Goal: Information Seeking & Learning: Learn about a topic

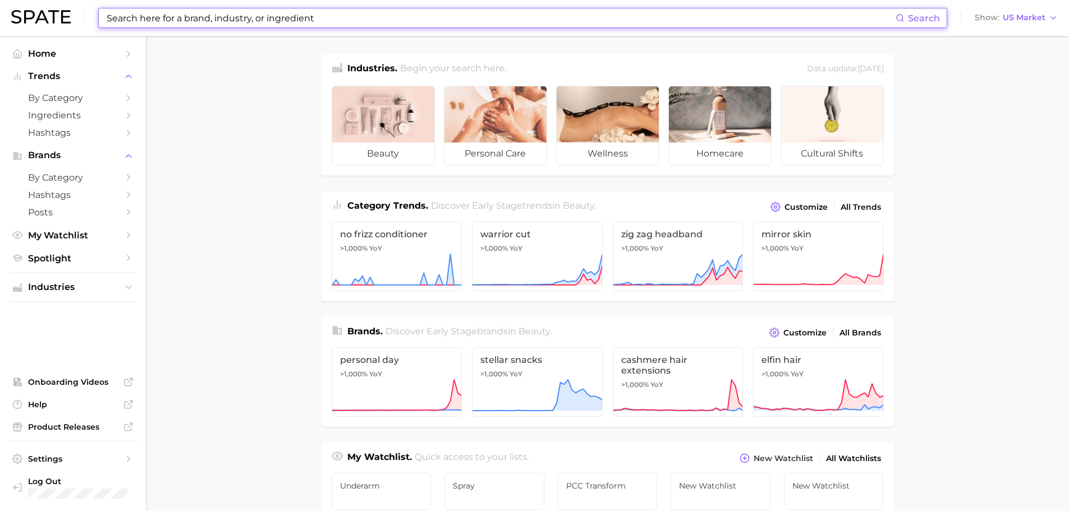
click at [228, 19] on input at bounding box center [501, 17] width 790 height 19
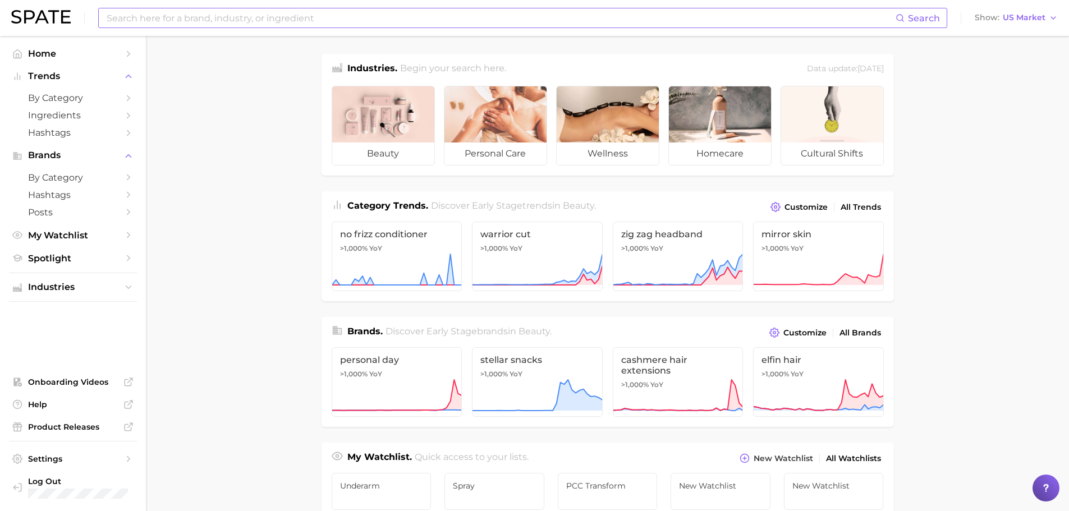
click at [248, 19] on input at bounding box center [501, 17] width 790 height 19
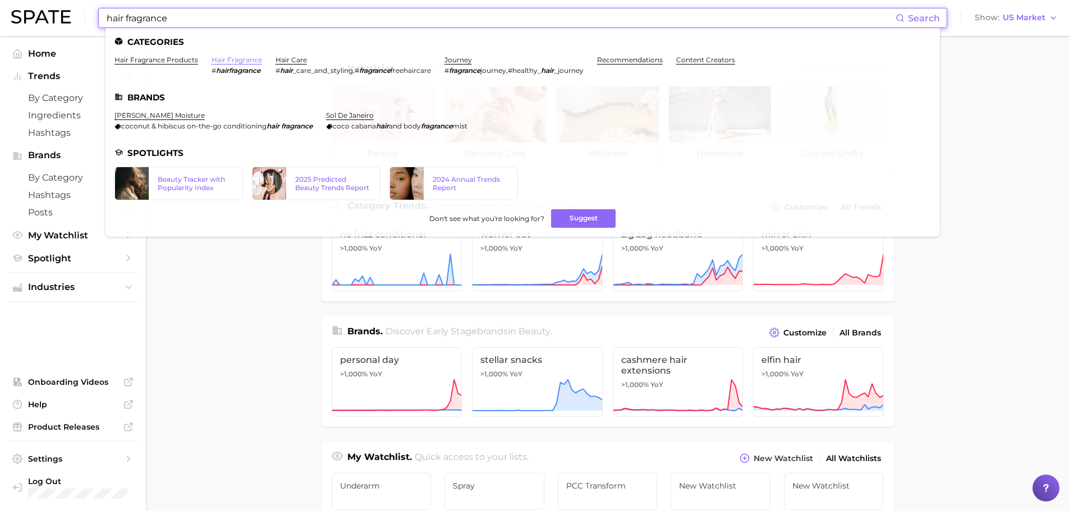
type input "hair fragrance"
click at [237, 57] on link "hair fragrance" at bounding box center [237, 60] width 51 height 8
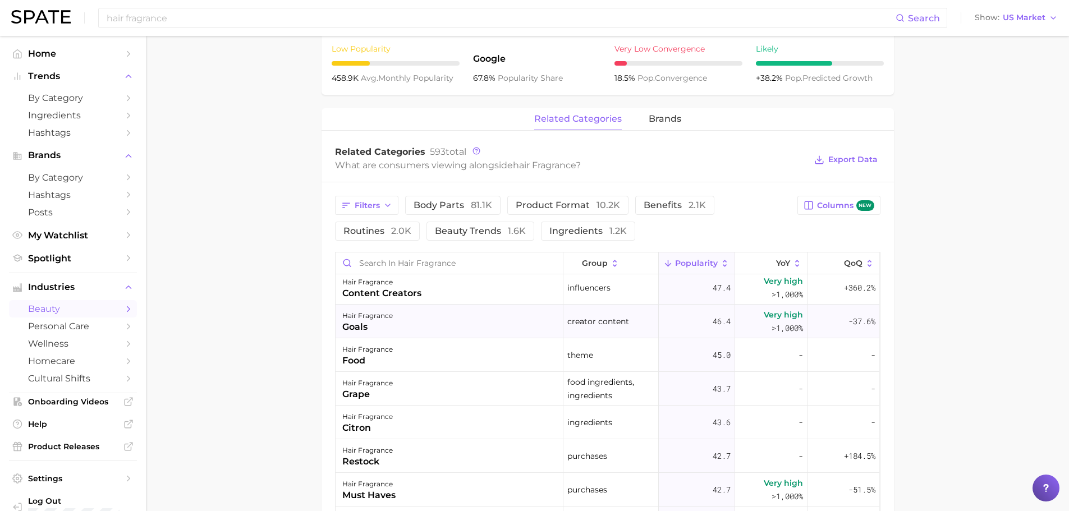
scroll to position [2133, 0]
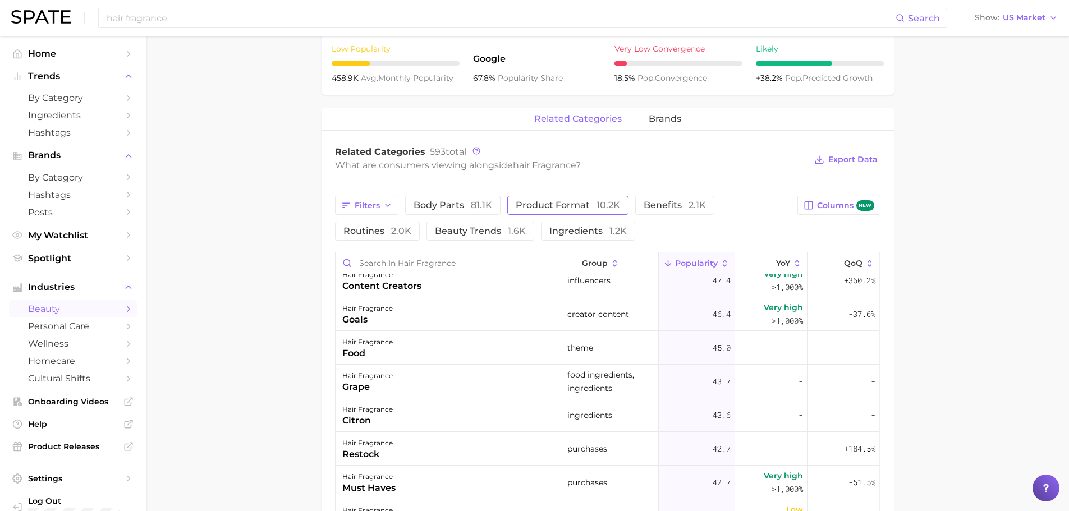
click at [592, 205] on span "product format 10.2k" at bounding box center [568, 205] width 104 height 9
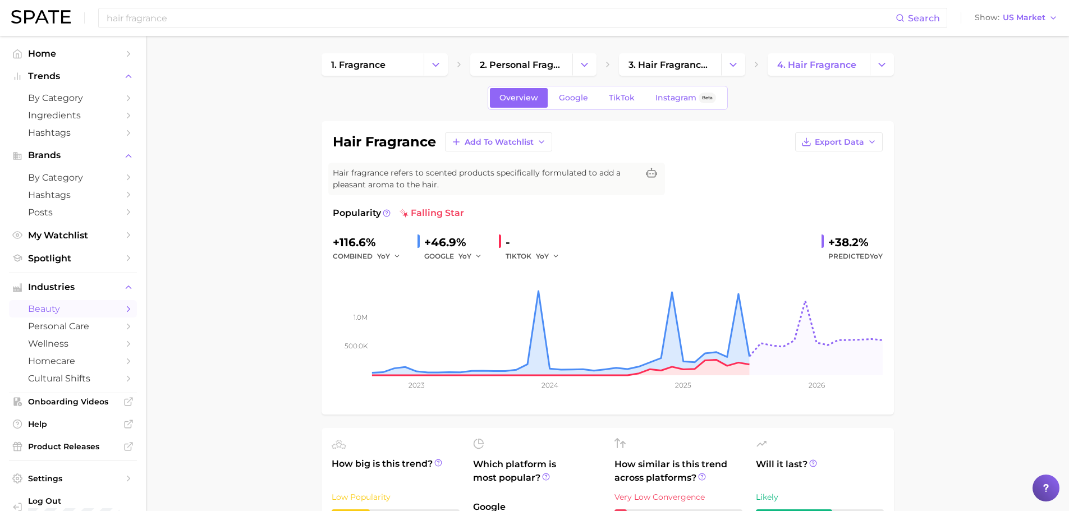
scroll to position [0, 0]
click at [881, 58] on button "Change Category" at bounding box center [882, 65] width 24 height 22
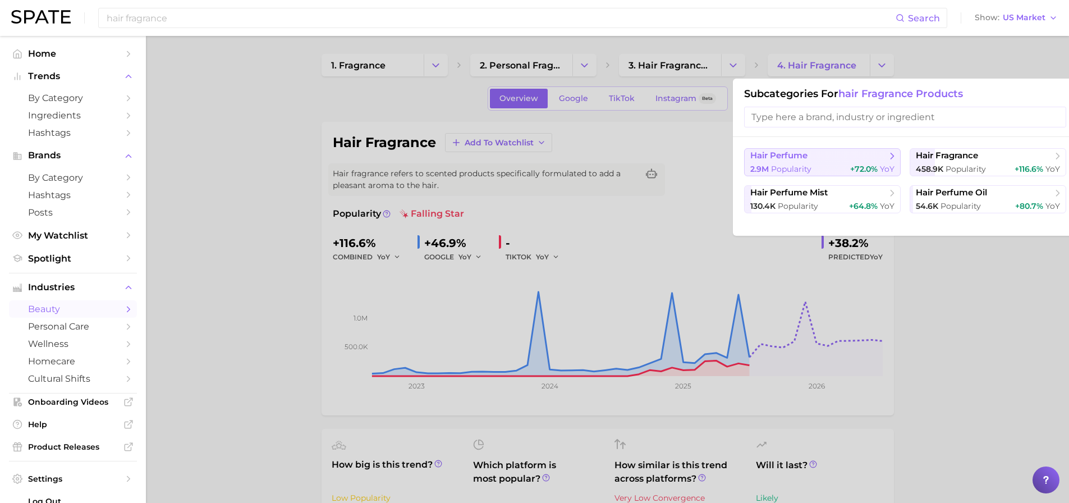
click at [830, 164] on div "2.9m Popularity +72.0% YoY" at bounding box center [822, 169] width 144 height 11
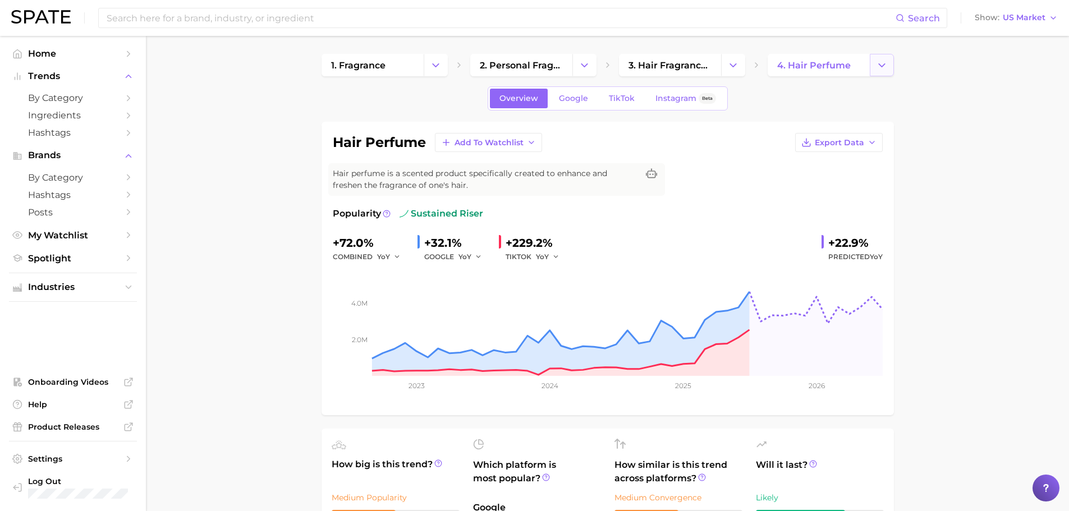
click at [885, 62] on icon "Change Category" at bounding box center [882, 65] width 12 height 12
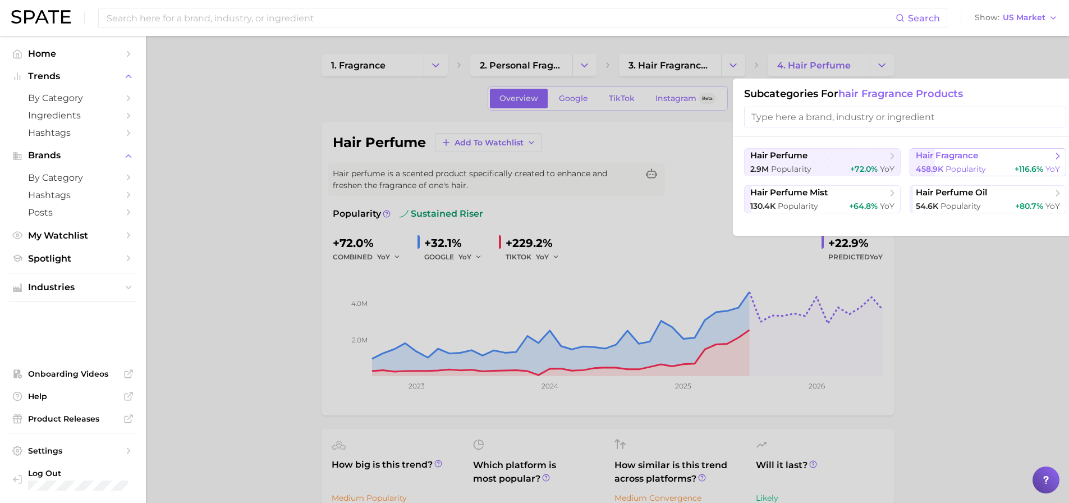
click at [993, 160] on span "hair fragrance" at bounding box center [984, 155] width 136 height 11
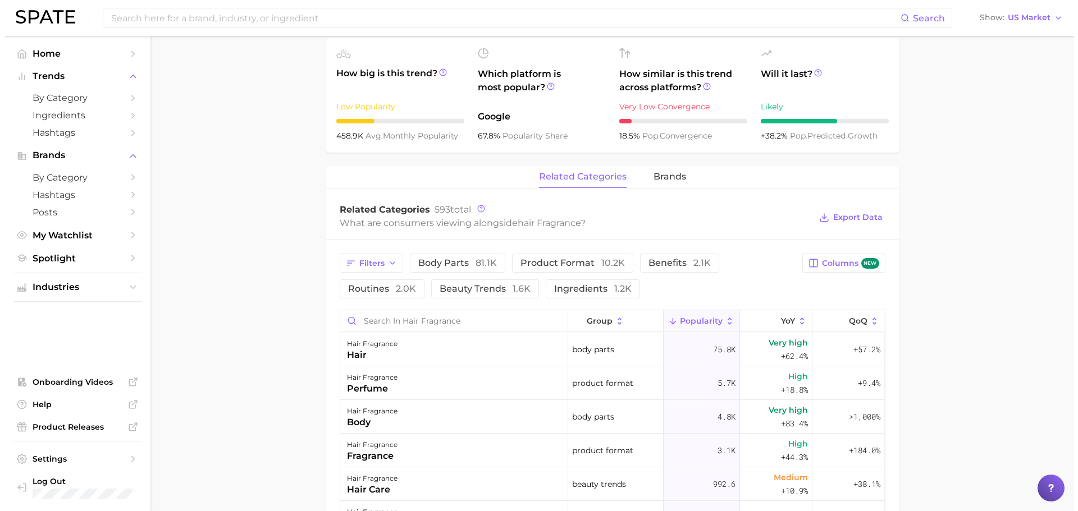
scroll to position [393, 0]
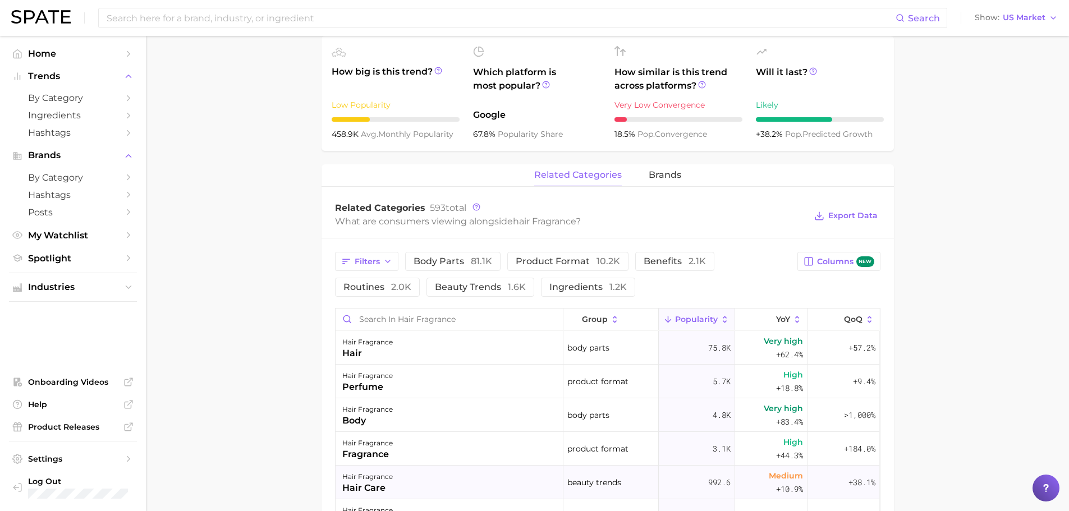
click at [386, 484] on div "hair care" at bounding box center [367, 488] width 51 height 13
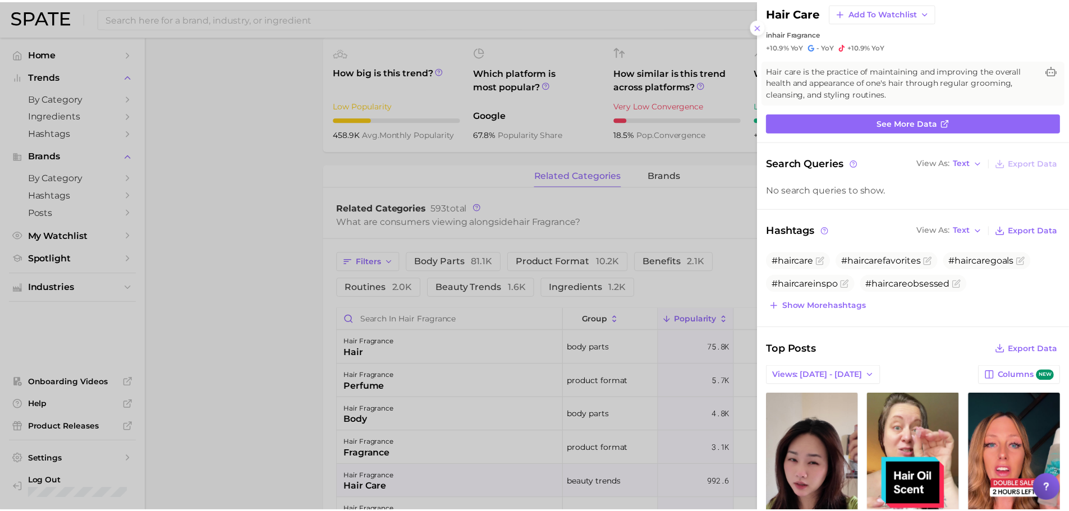
scroll to position [0, 0]
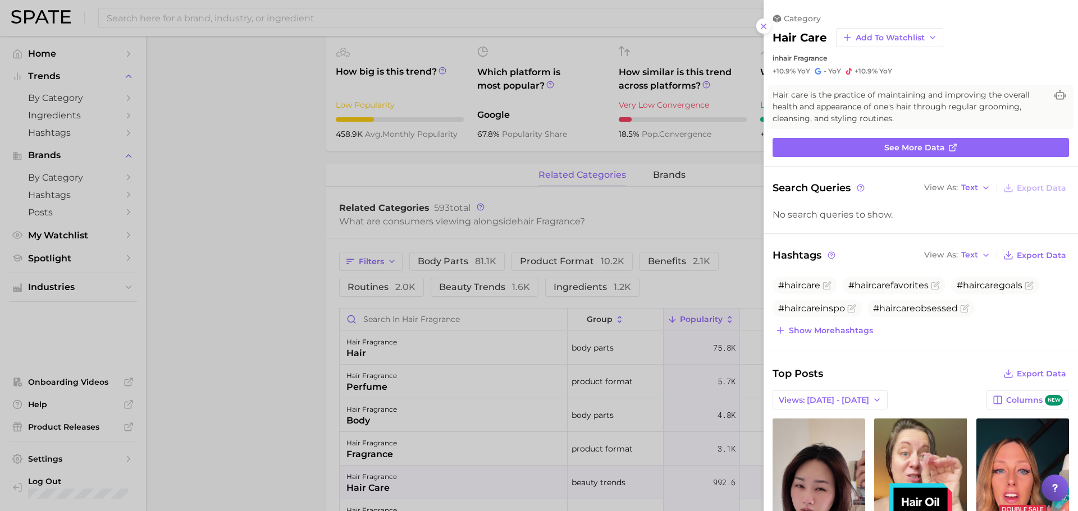
click at [244, 164] on div at bounding box center [539, 255] width 1078 height 511
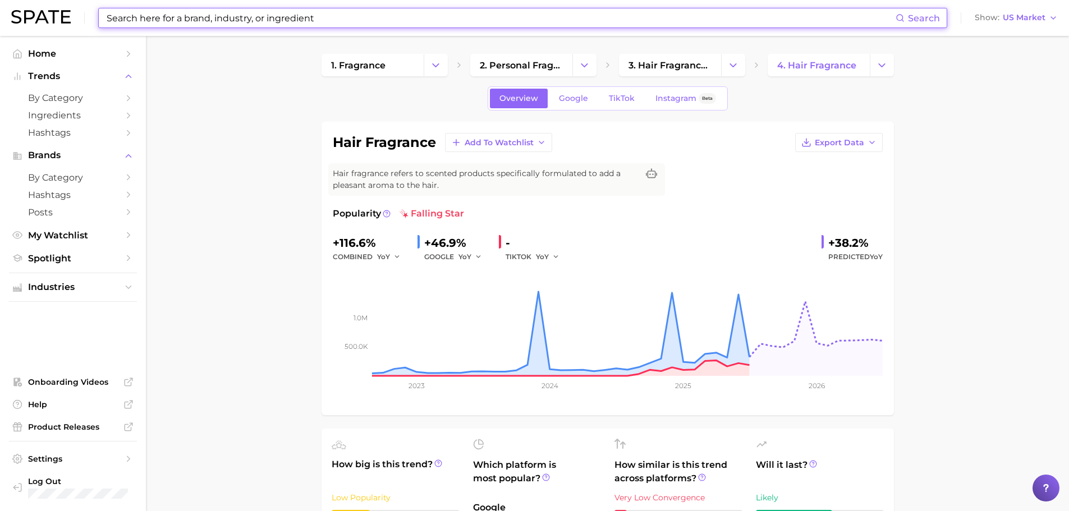
click at [299, 22] on input at bounding box center [501, 17] width 790 height 19
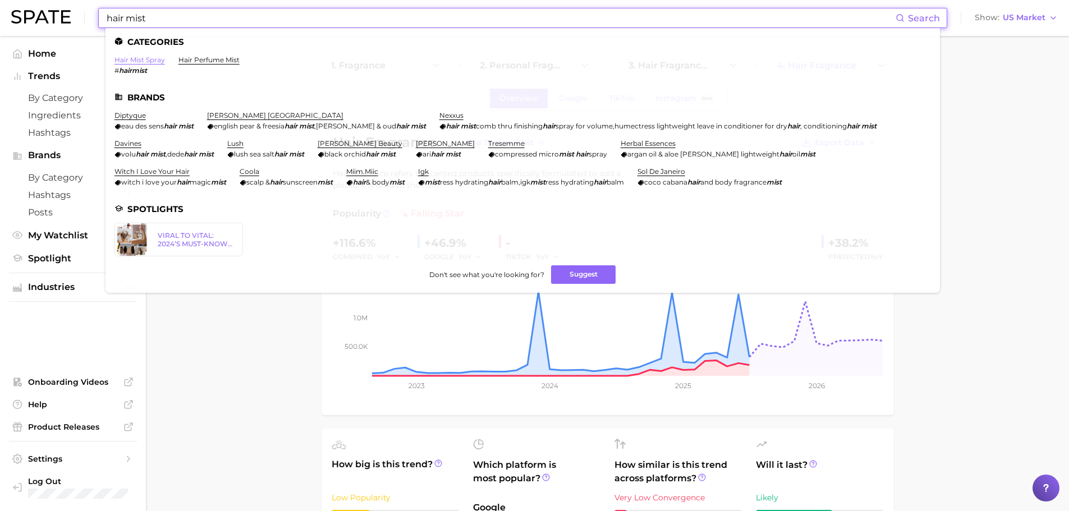
click at [144, 59] on link "hair mist spray" at bounding box center [140, 60] width 51 height 8
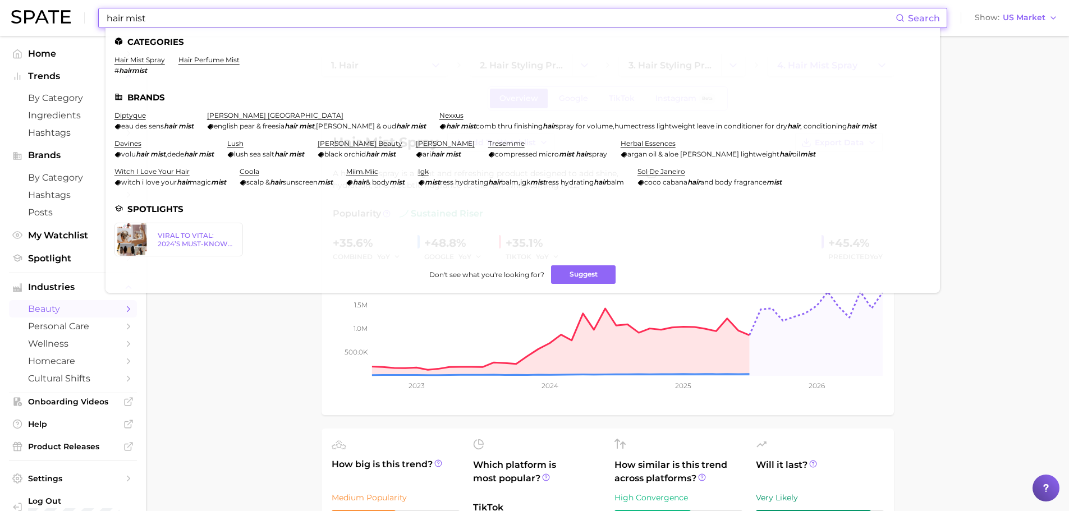
click at [175, 21] on input "hair mist" at bounding box center [501, 17] width 790 height 19
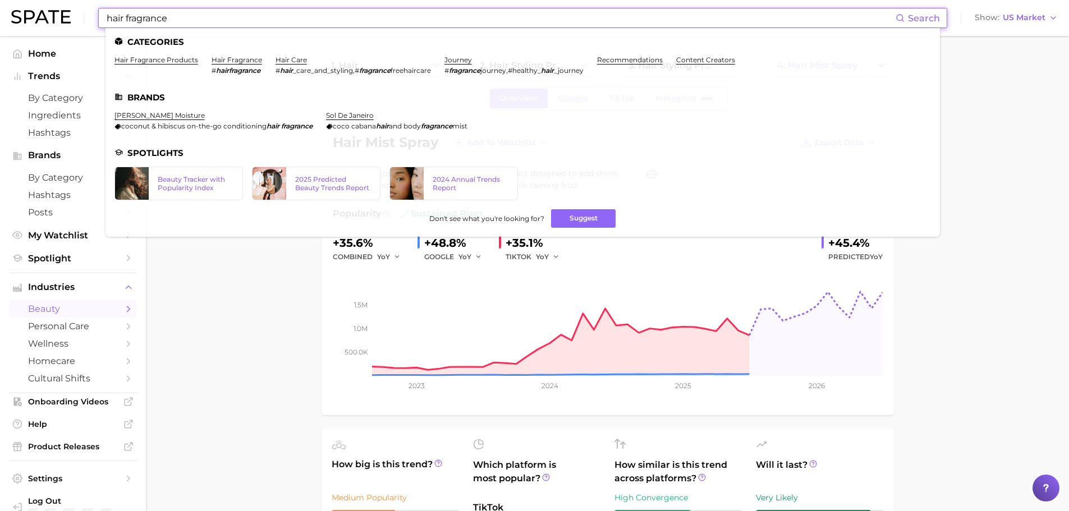
drag, startPoint x: 199, startPoint y: 19, endPoint x: 125, endPoint y: 19, distance: 74.1
click at [125, 19] on input "hair fragrance" at bounding box center [501, 17] width 790 height 19
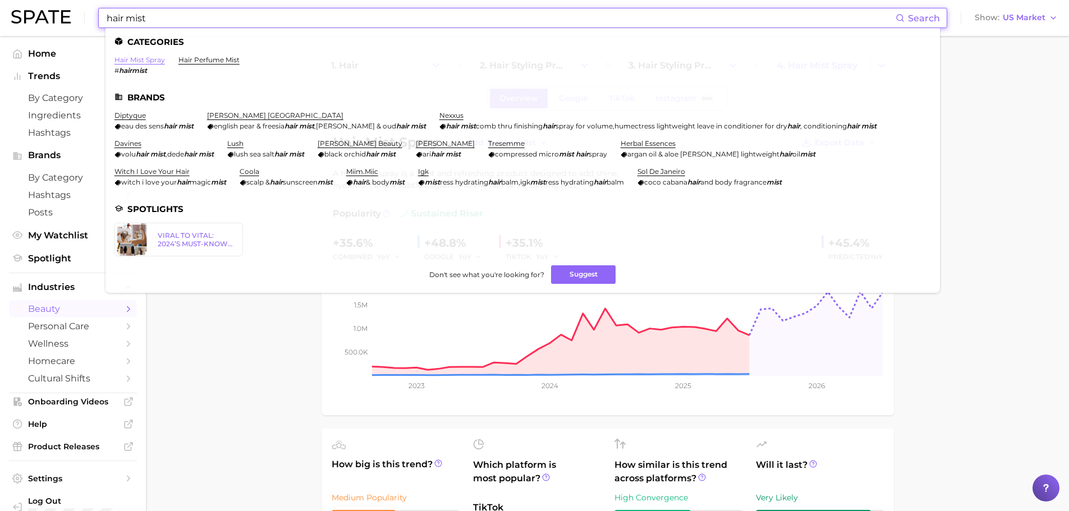
click at [158, 59] on link "hair mist spray" at bounding box center [140, 60] width 51 height 8
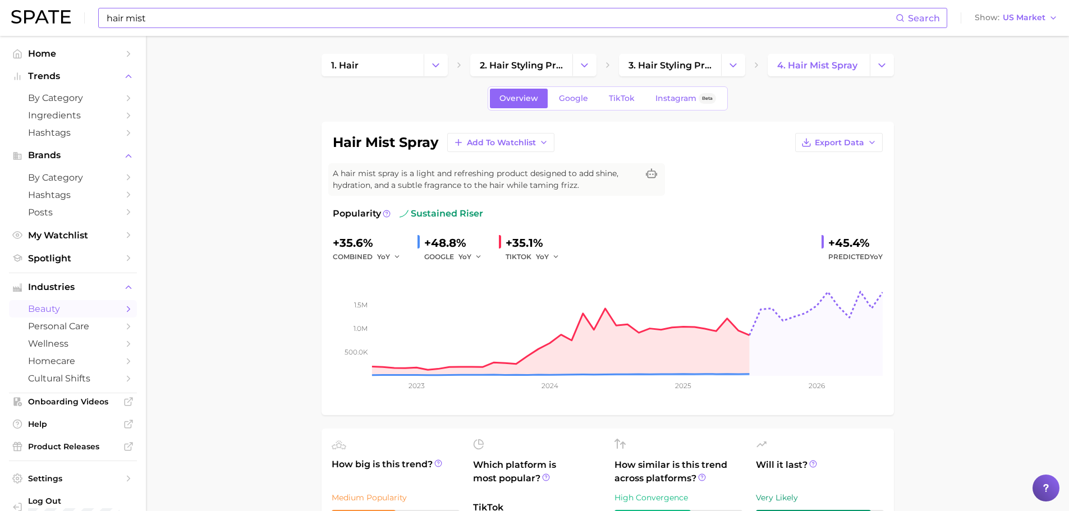
click at [185, 22] on input "hair mist" at bounding box center [501, 17] width 790 height 19
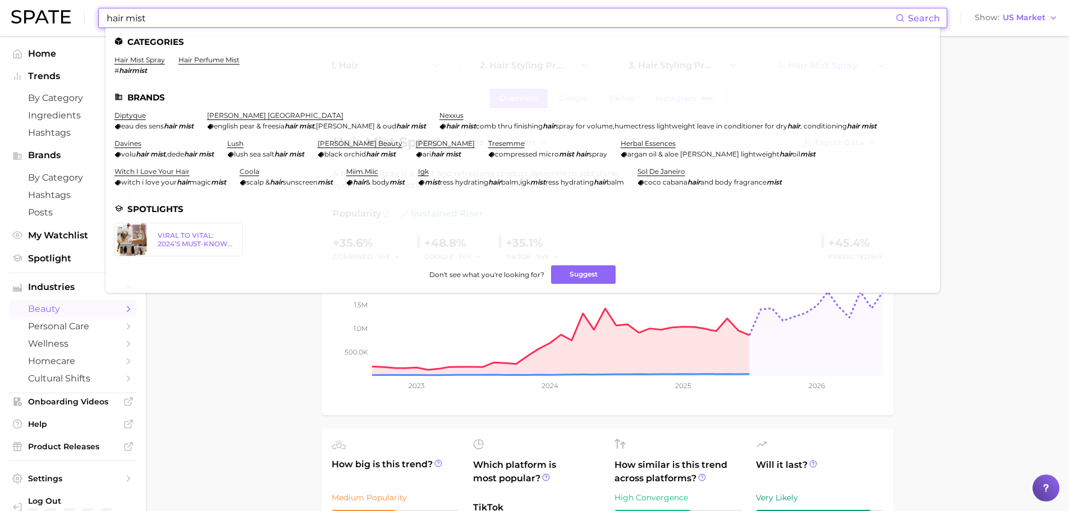
drag, startPoint x: 52, startPoint y: 23, endPoint x: 0, endPoint y: 16, distance: 52.1
click at [1, 17] on header "hair mist Search Categories hair mist spray # hairmist hair perfume mist Brands…" at bounding box center [534, 18] width 1069 height 36
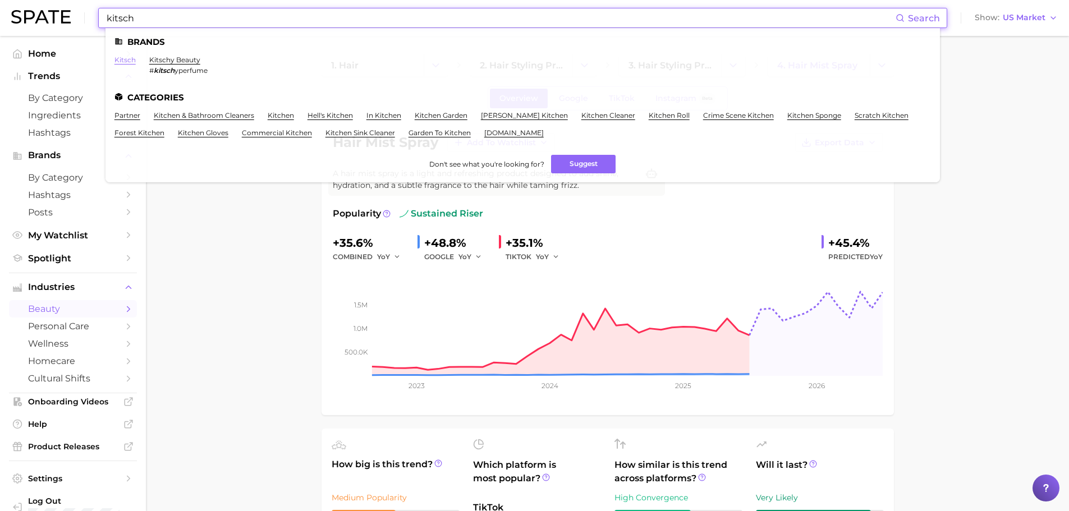
type input "kitsch"
click at [125, 61] on link "kitsch" at bounding box center [125, 60] width 21 height 8
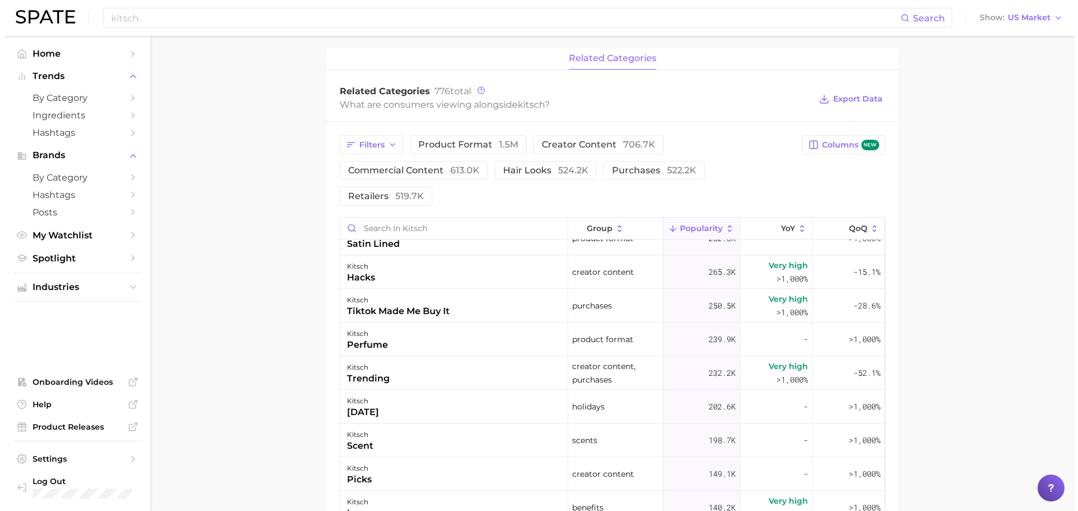
scroll to position [449, 0]
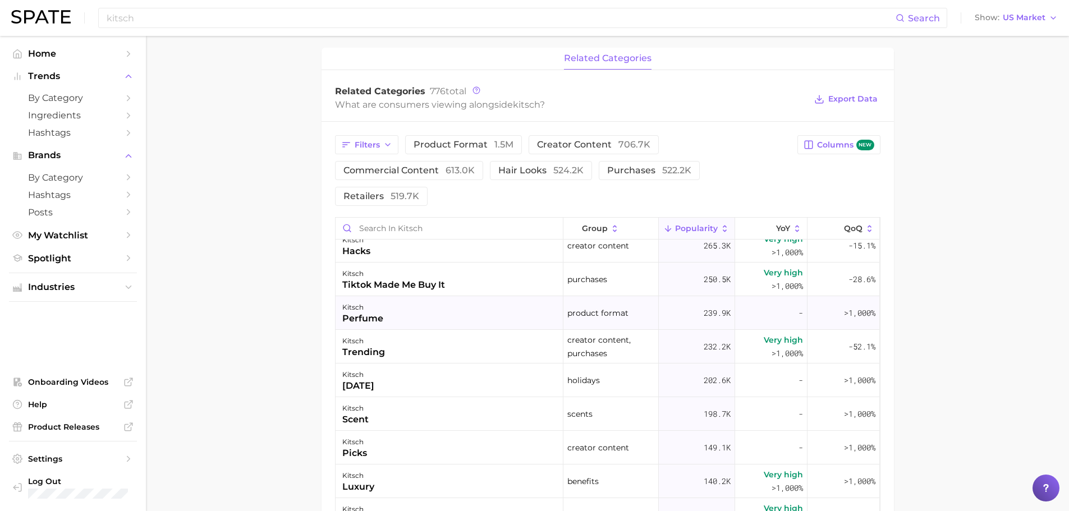
click at [360, 317] on div "perfume" at bounding box center [362, 318] width 41 height 13
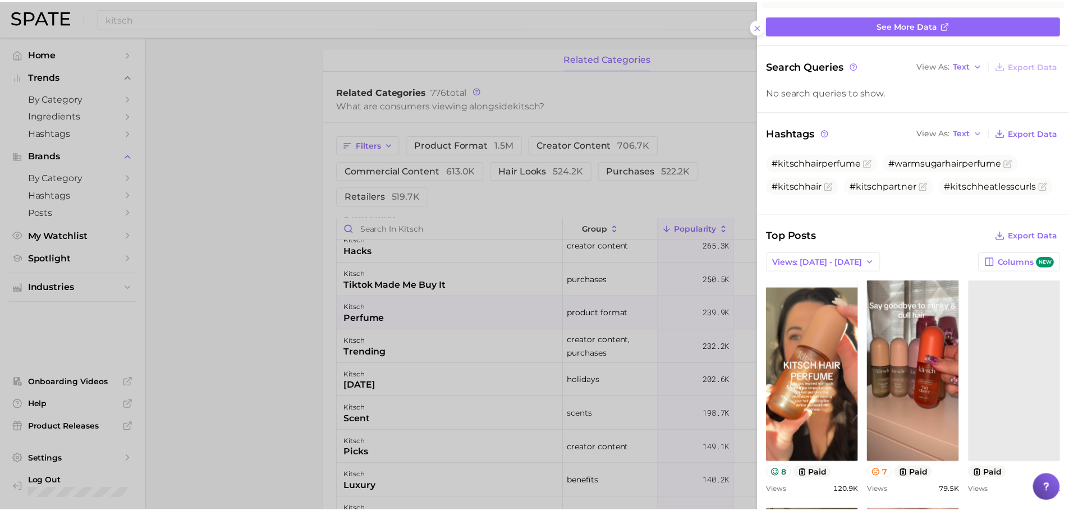
scroll to position [112, 0]
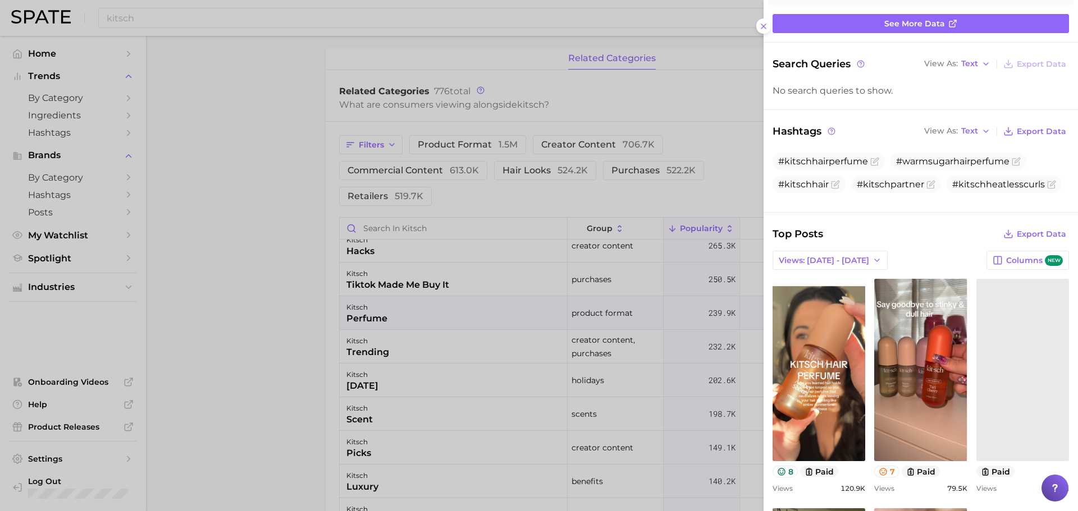
click at [208, 103] on div at bounding box center [539, 255] width 1078 height 511
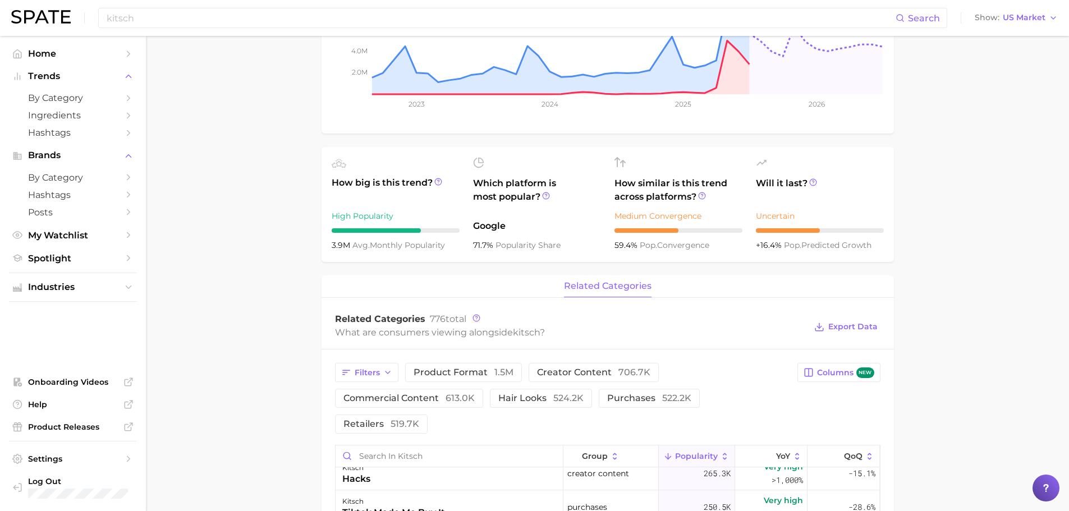
scroll to position [0, 0]
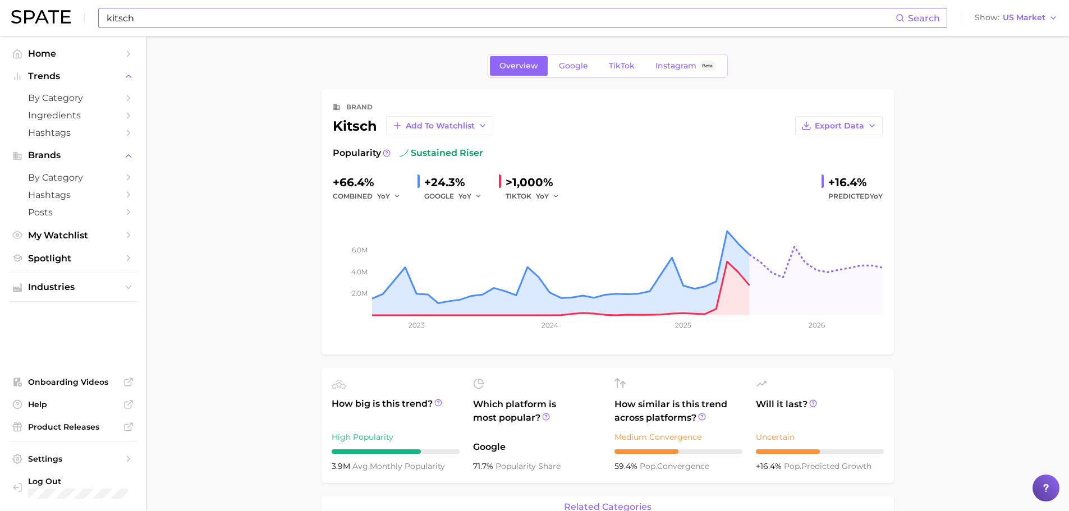
click at [292, 12] on input "kitsch" at bounding box center [501, 17] width 790 height 19
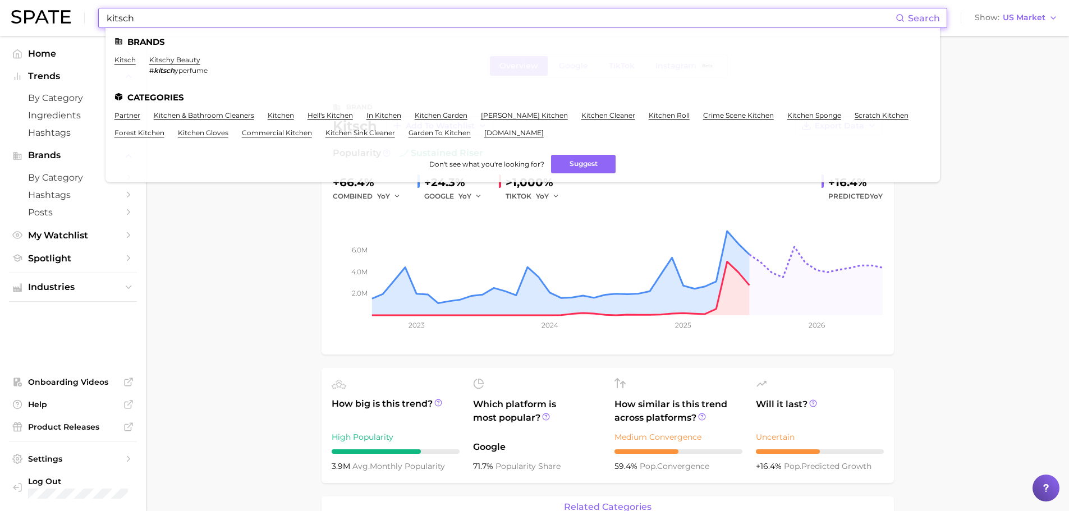
drag, startPoint x: 254, startPoint y: 19, endPoint x: 6, endPoint y: 16, distance: 248.1
click at [9, 18] on header "kitsch Search Brands kitsch kitschy beauty # kitsch yperfume Categories partner…" at bounding box center [534, 18] width 1069 height 36
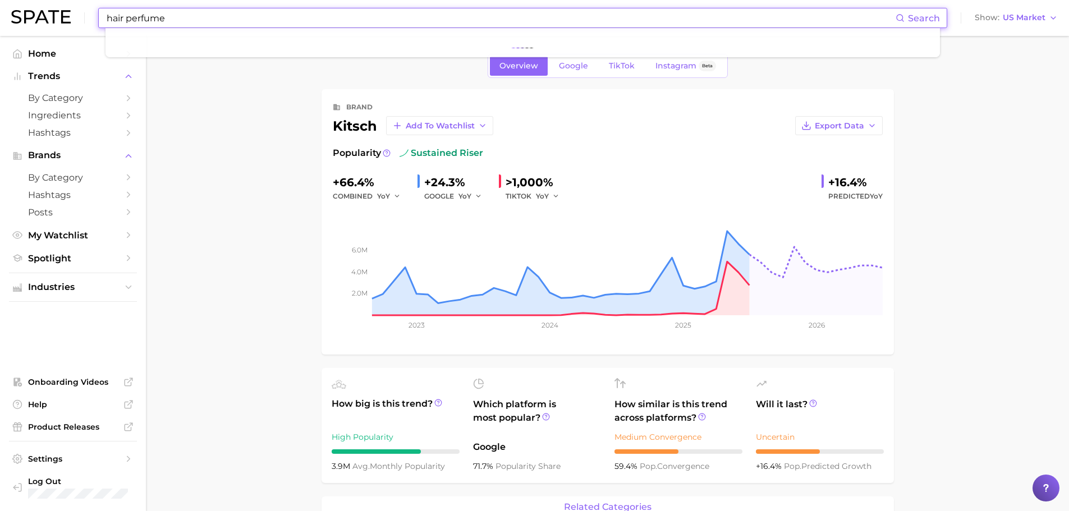
type input "hair perfume"
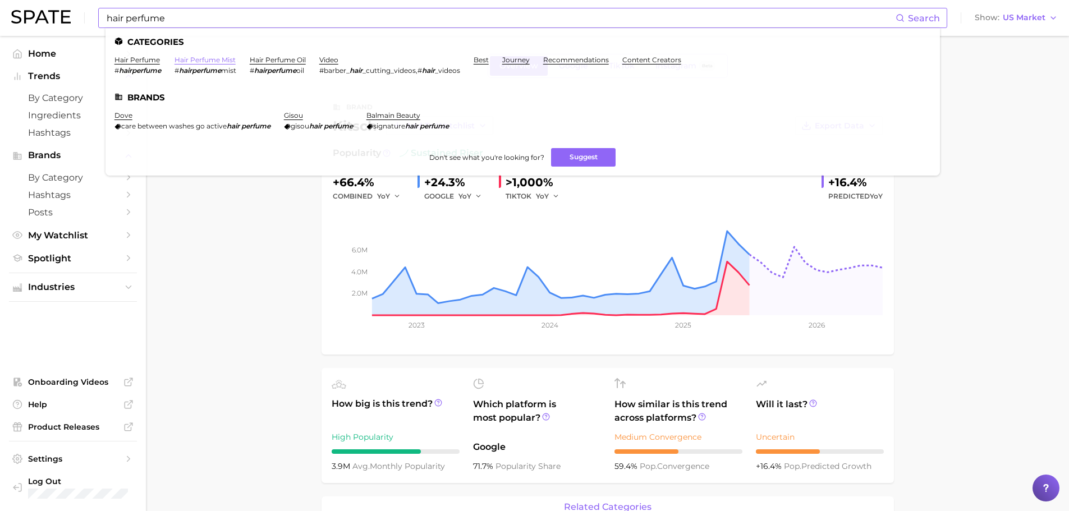
click at [212, 60] on link "hair perfume mist" at bounding box center [205, 60] width 61 height 8
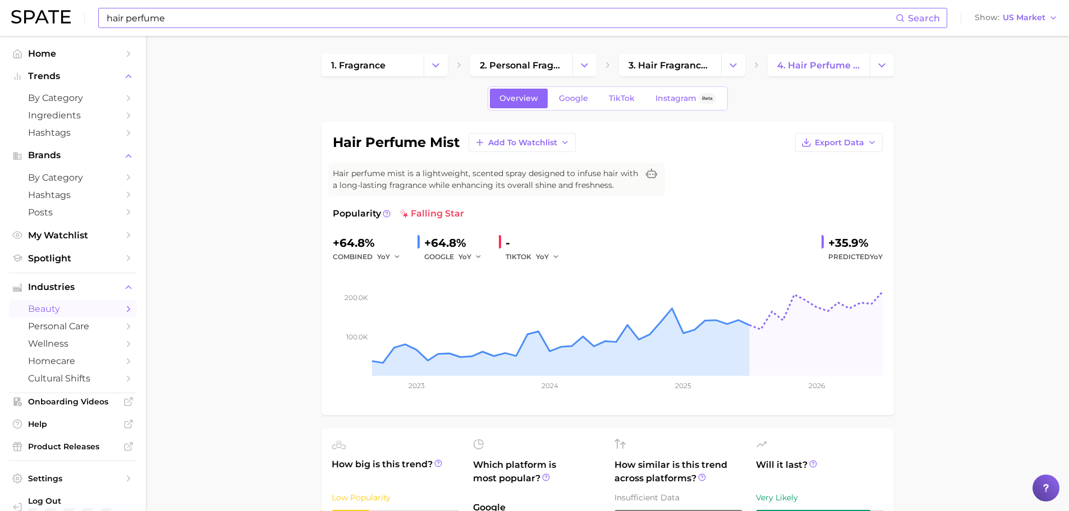
click at [185, 17] on input "hair perfume" at bounding box center [501, 17] width 790 height 19
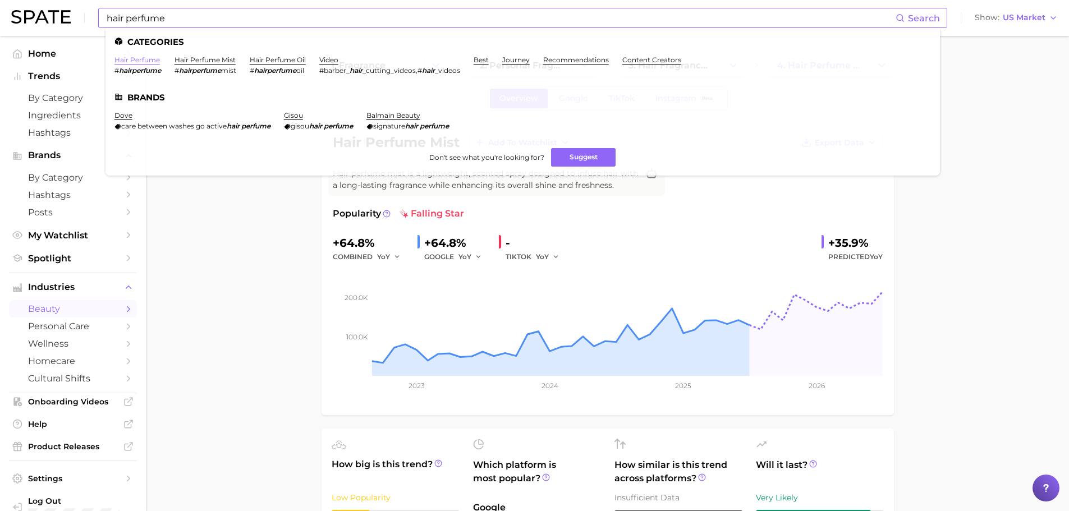
click at [144, 61] on link "hair perfume" at bounding box center [137, 60] width 45 height 8
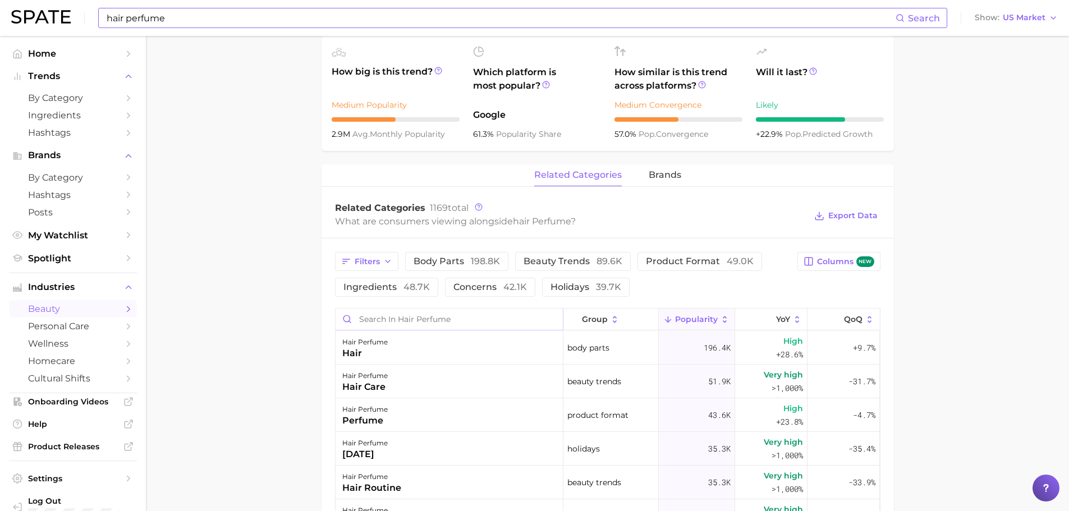
click at [428, 322] on input "Search in hair perfume" at bounding box center [449, 319] width 227 height 21
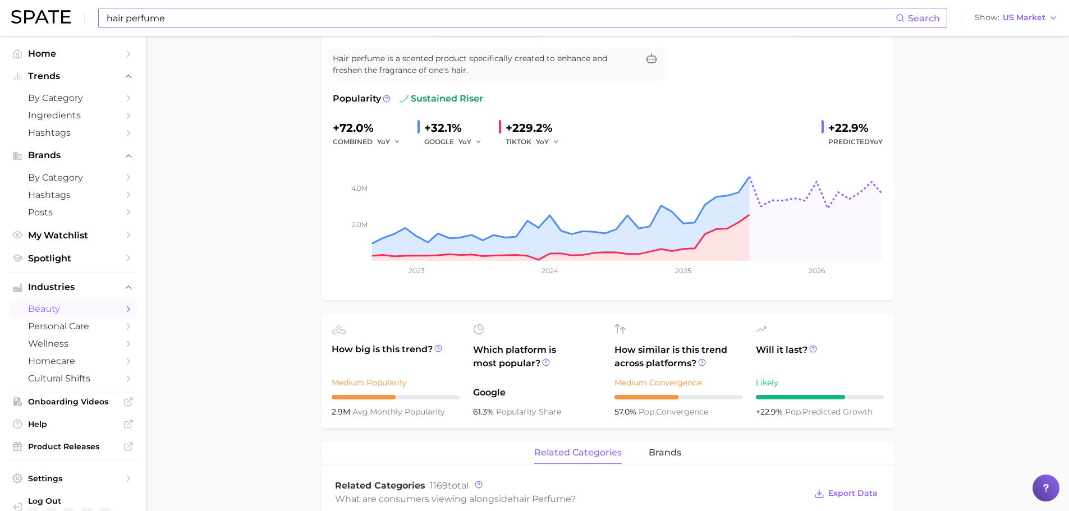
scroll to position [112, 0]
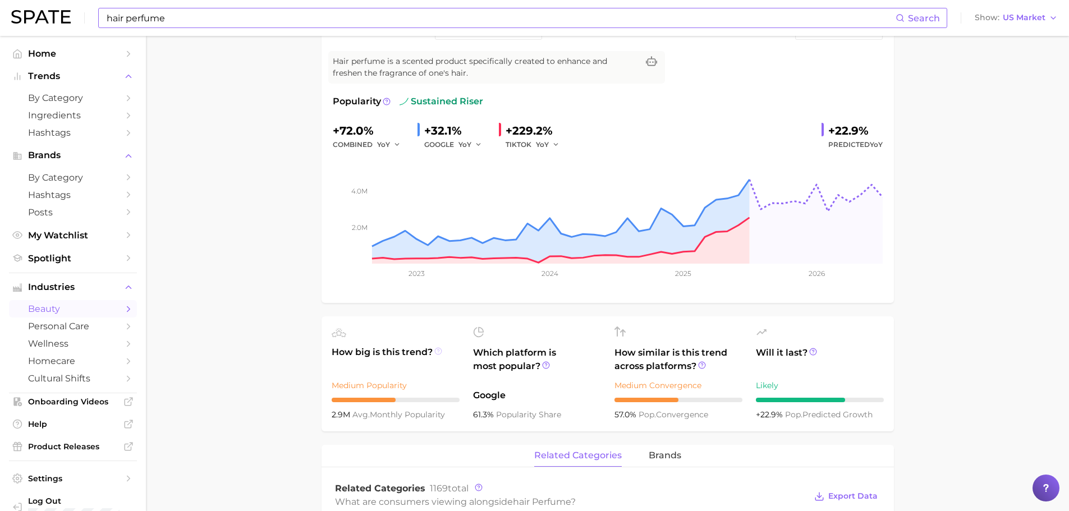
click at [438, 353] on line at bounding box center [438, 353] width 0 height 0
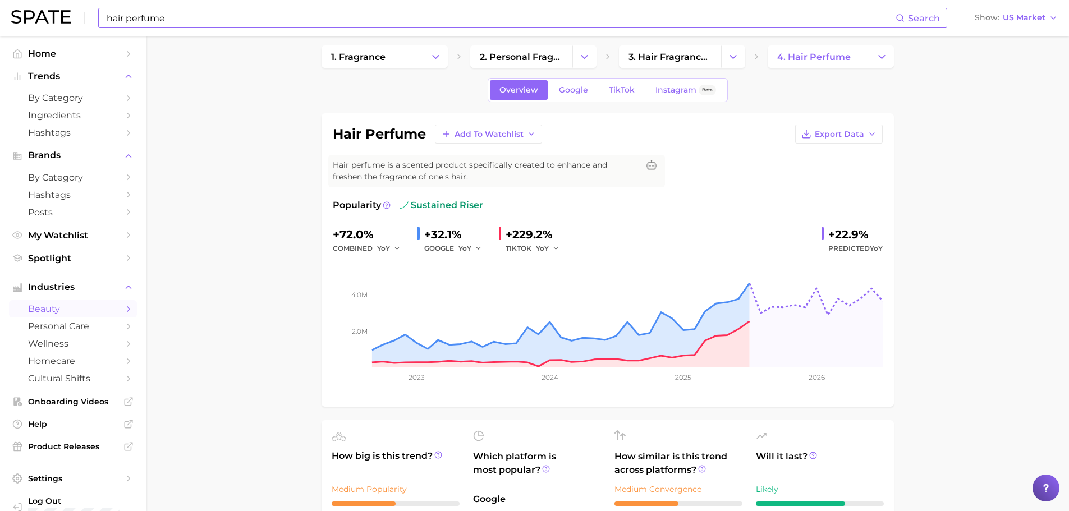
scroll to position [0, 0]
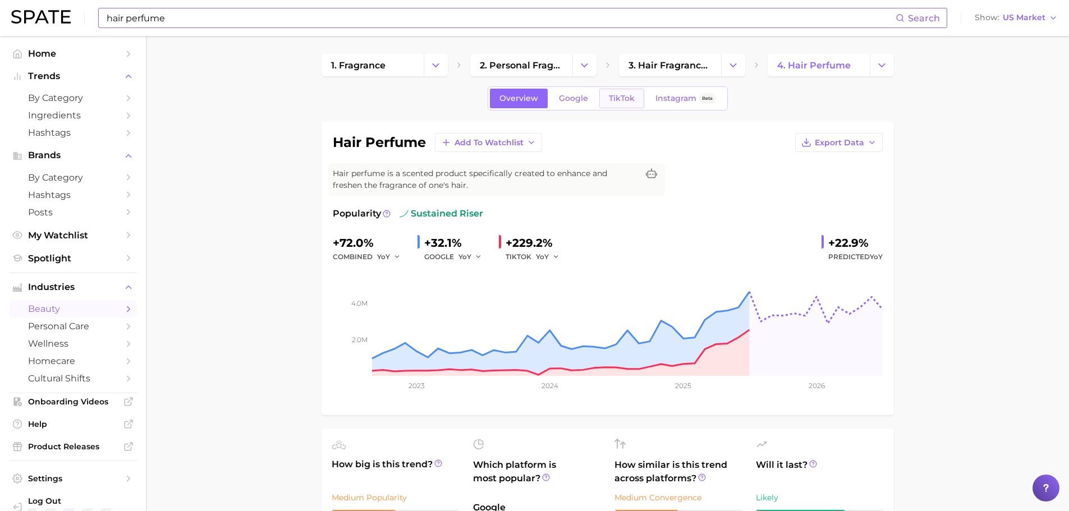
click at [613, 100] on span "TikTok" at bounding box center [622, 99] width 26 height 10
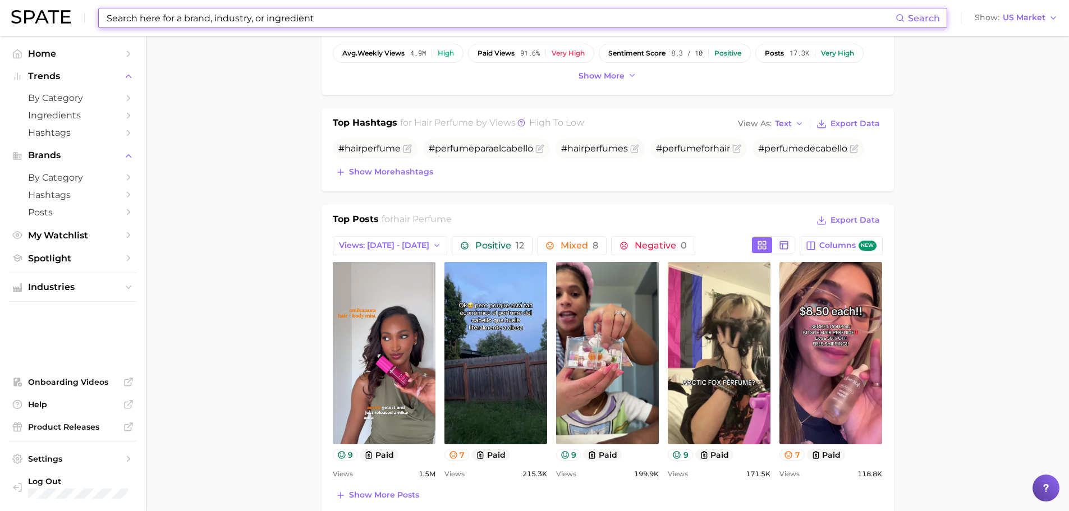
scroll to position [281, 0]
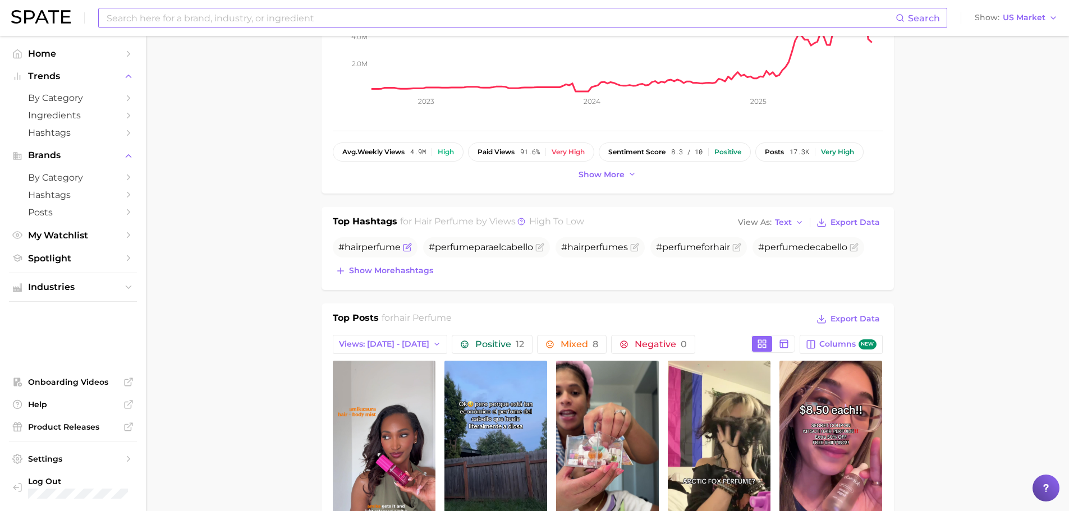
click at [365, 248] on span "perfume" at bounding box center [380, 247] width 39 height 11
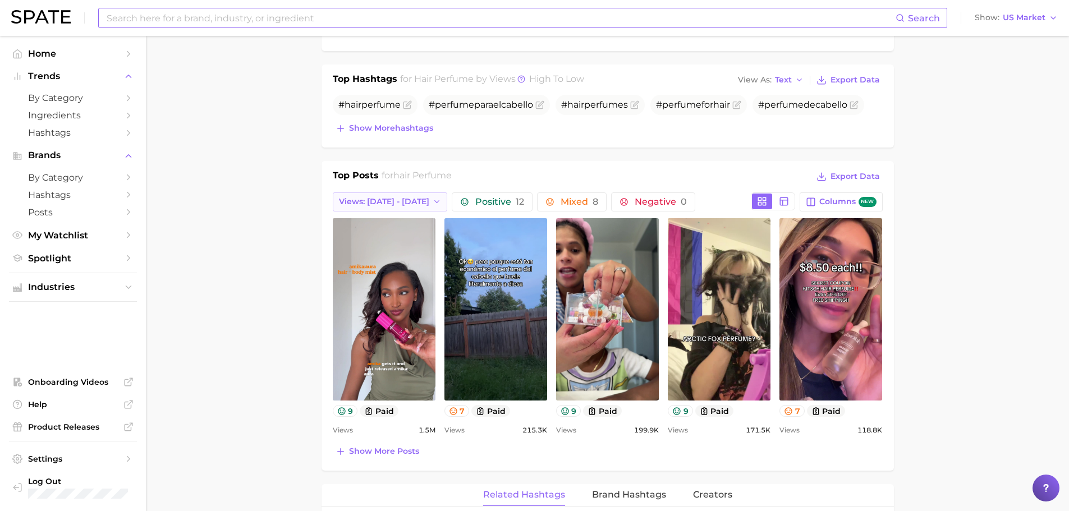
scroll to position [449, 0]
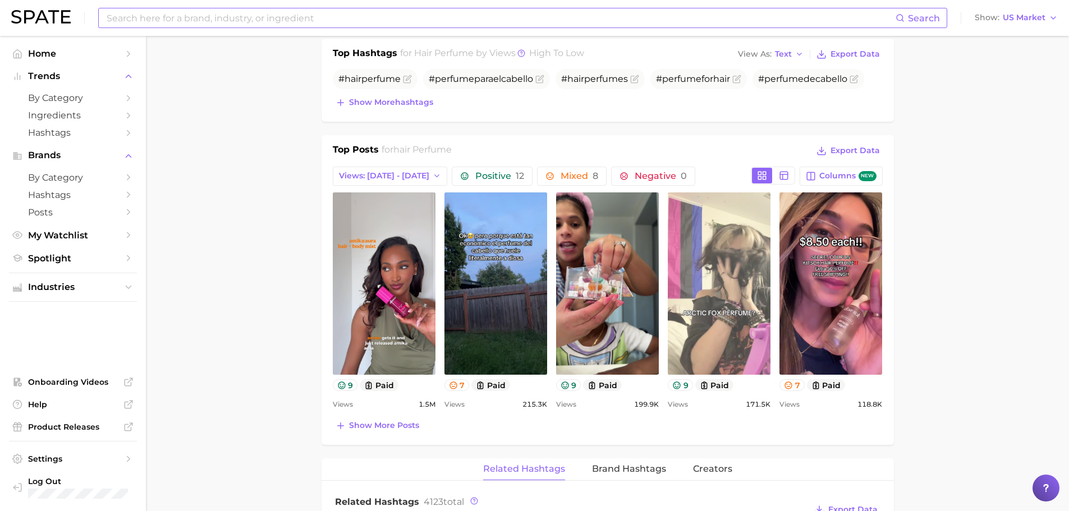
click at [727, 282] on link "view post on TikTok" at bounding box center [719, 284] width 103 height 182
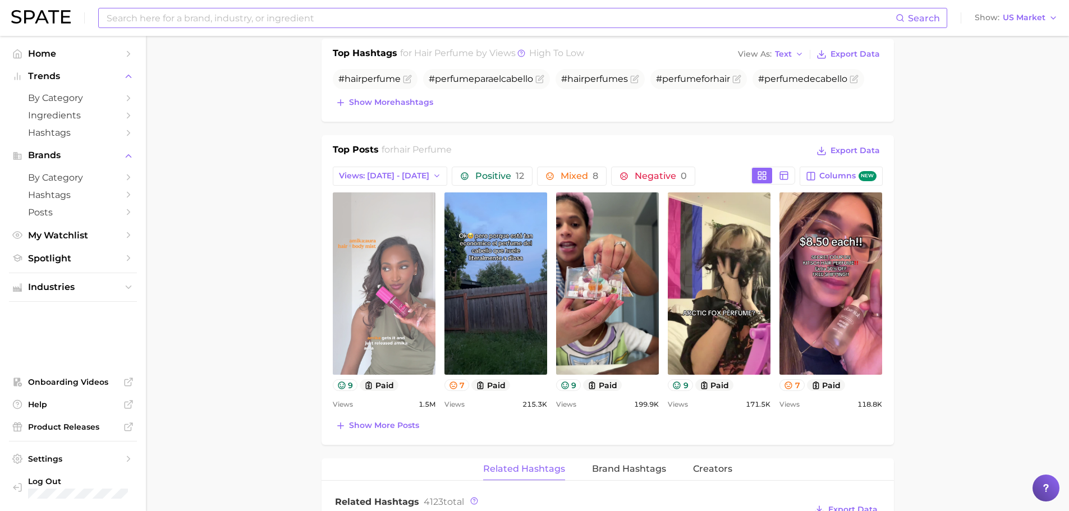
click at [403, 289] on link "view post on TikTok" at bounding box center [384, 284] width 103 height 182
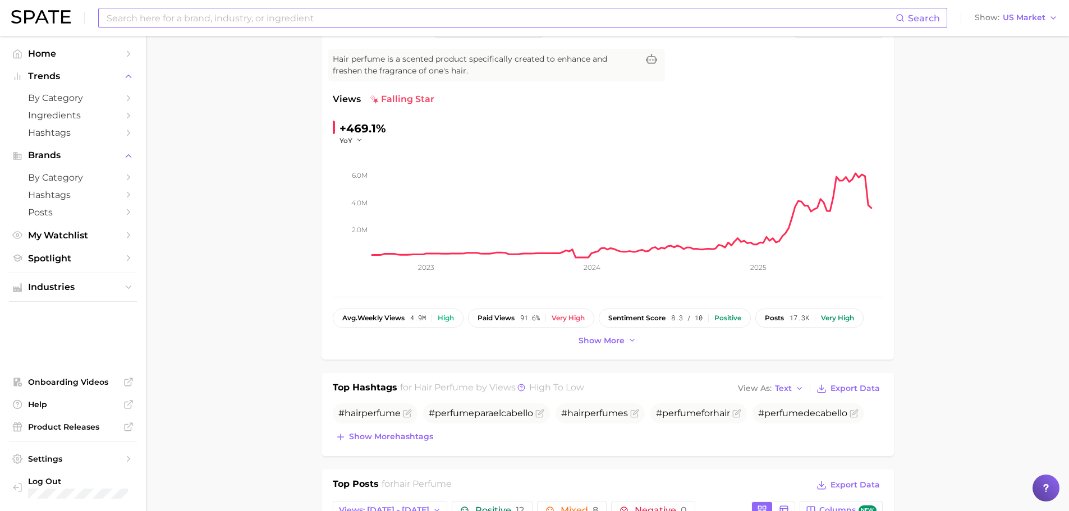
scroll to position [0, 0]
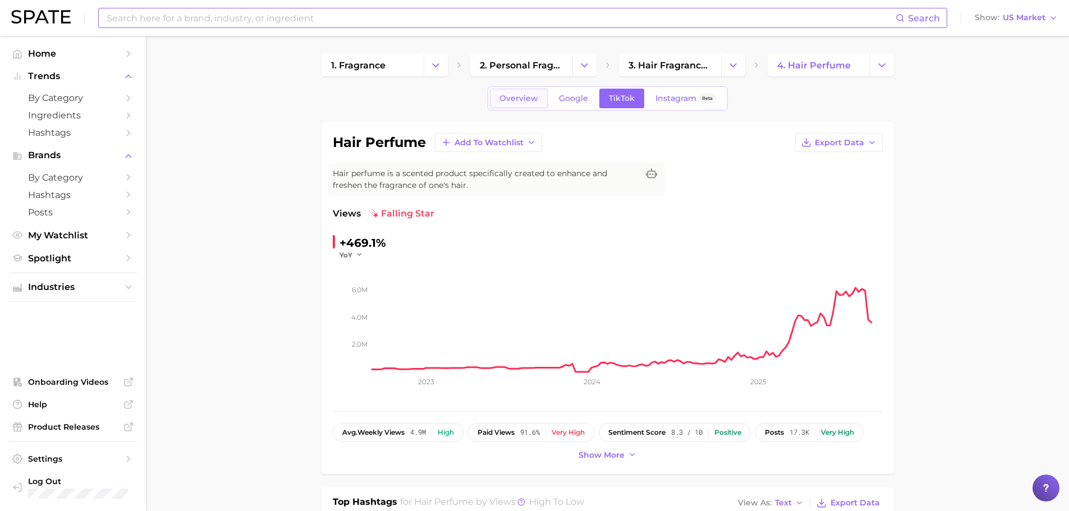
click at [516, 100] on span "Overview" at bounding box center [519, 99] width 39 height 10
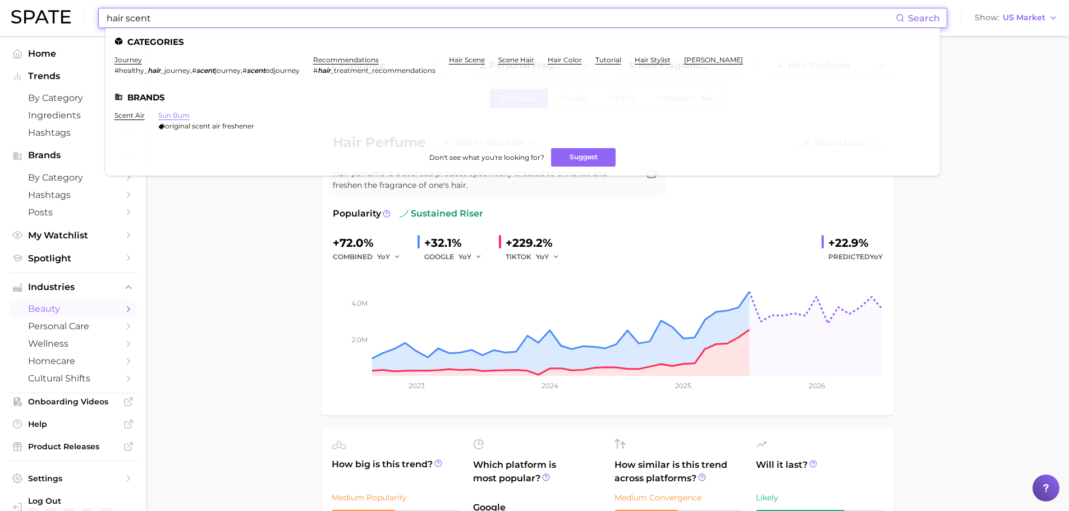
type input "hair scent"
click at [174, 118] on link "sun bum" at bounding box center [173, 115] width 31 height 8
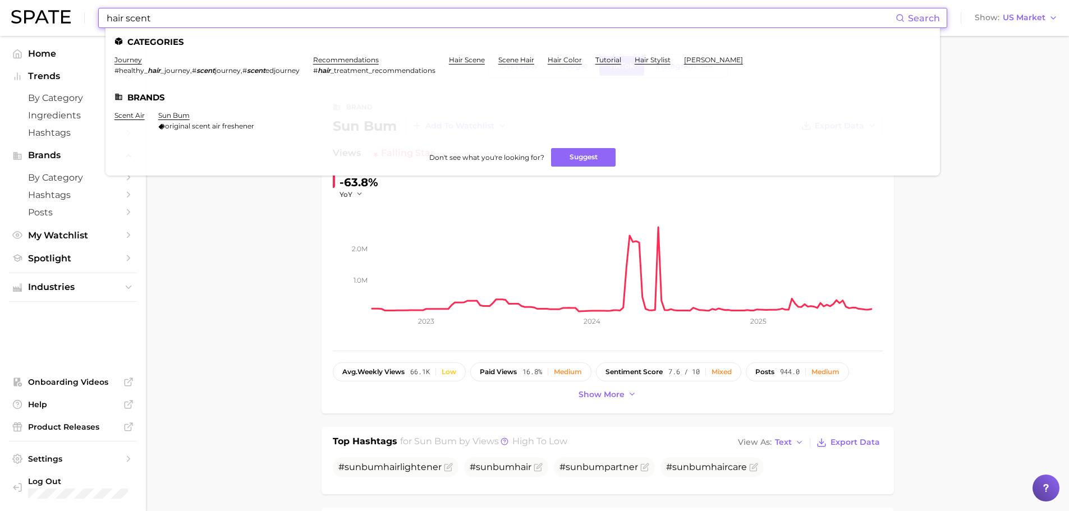
click at [155, 11] on input "hair scent" at bounding box center [501, 17] width 790 height 19
drag, startPoint x: 157, startPoint y: 17, endPoint x: -328, endPoint y: -56, distance: 490.4
click at [0, 0] on html "hair scent Search Categories journey #healthy_ hair _journey , # scent journey …" at bounding box center [534, 255] width 1069 height 511
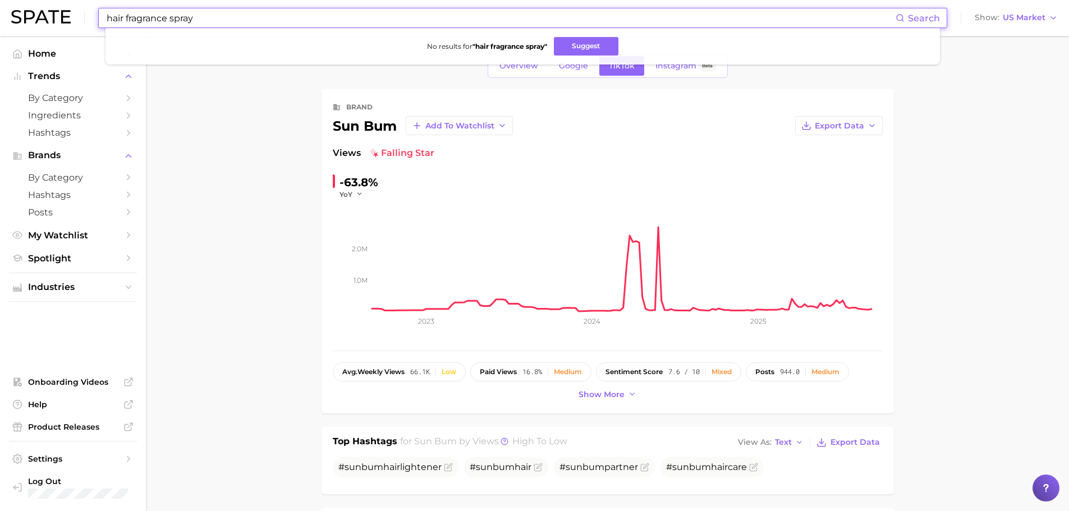
drag, startPoint x: 123, startPoint y: 17, endPoint x: -1, endPoint y: 10, distance: 124.8
click at [0, 10] on html "hair fragrance spray Search No results for " hair fragrance spray " Suggest Sho…" at bounding box center [534, 255] width 1069 height 511
type input "fragrance spray"
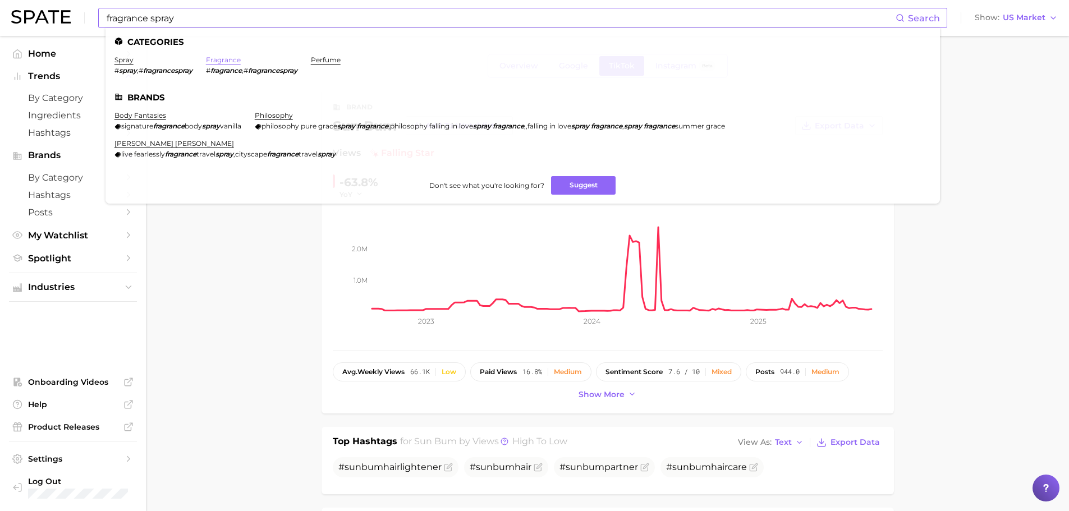
click at [227, 59] on link "fragrance" at bounding box center [223, 60] width 35 height 8
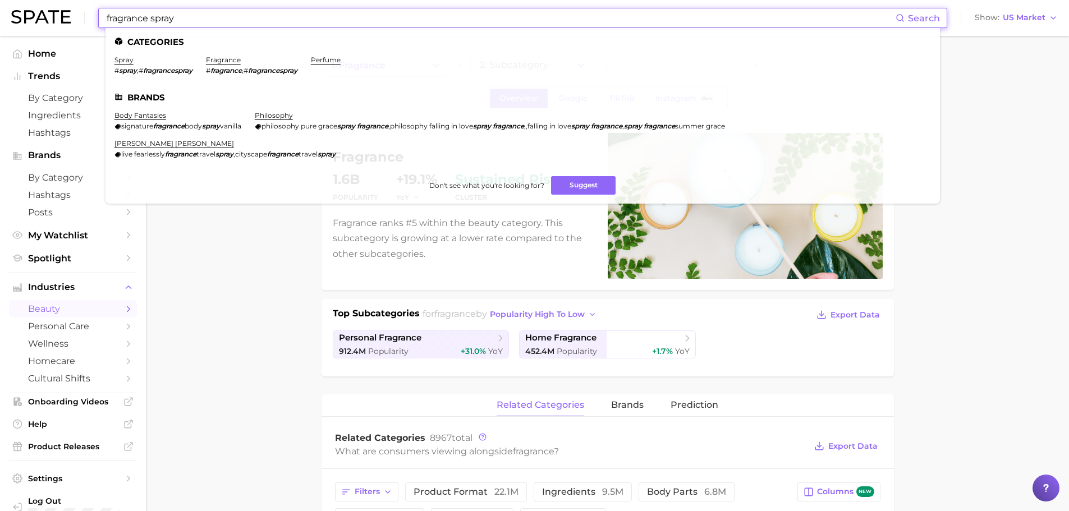
drag, startPoint x: 148, startPoint y: 18, endPoint x: -501, endPoint y: 33, distance: 648.5
click at [0, 33] on html "fragrance spray Search Categories spray # spray , # fragrancespray fragrance # …" at bounding box center [534, 255] width 1069 height 511
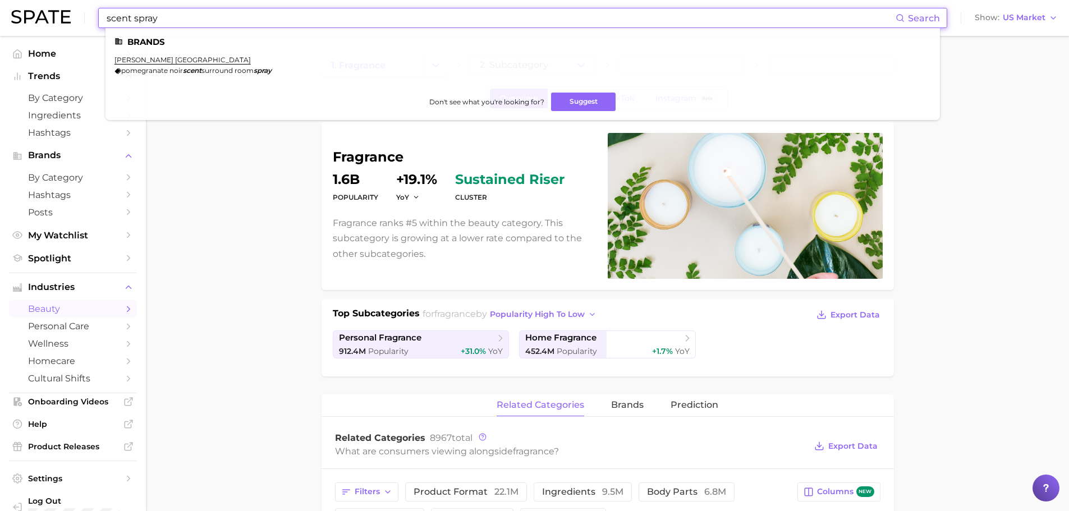
drag, startPoint x: 169, startPoint y: 19, endPoint x: -117, endPoint y: -13, distance: 288.0
click at [0, 0] on html "scent spray Search Brands [PERSON_NAME] london pomegranate noir scent surround …" at bounding box center [534, 255] width 1069 height 511
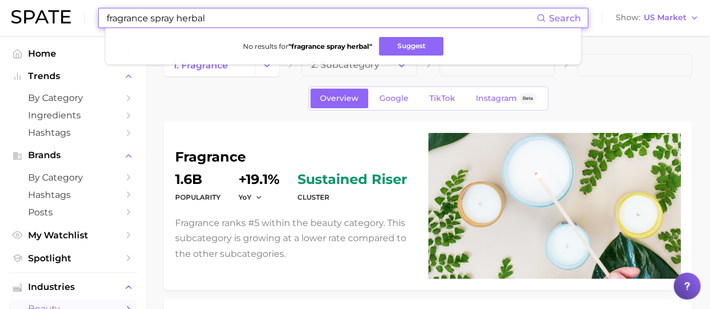
scroll to position [730, 0]
click at [241, 17] on input "fragrance spray herbal" at bounding box center [321, 17] width 431 height 19
drag, startPoint x: 154, startPoint y: 6, endPoint x: 51, endPoint y: -4, distance: 104.3
click at [51, 0] on html "fragrance spray herbal Search No results for " fragrance spray herbal " Suggest…" at bounding box center [355, 154] width 710 height 309
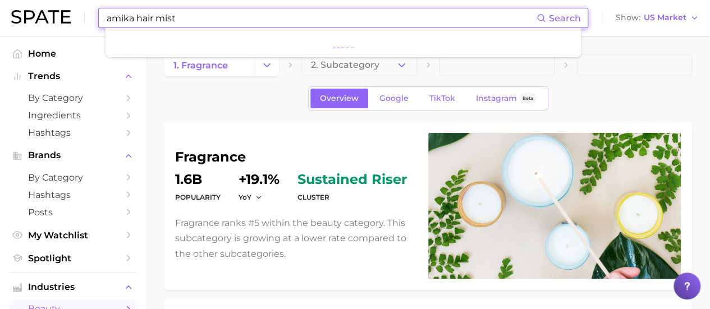
type input "amika hair mist"
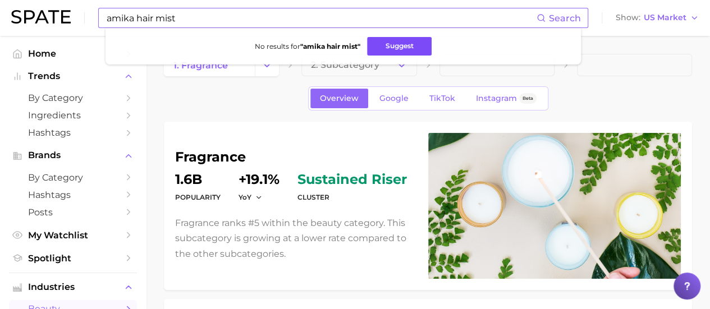
click at [413, 45] on button "Suggest" at bounding box center [399, 46] width 65 height 19
click at [487, 43] on li "No results for " amika hair mist " Suggest" at bounding box center [343, 46] width 457 height 19
click at [549, 50] on li "No results for " amika hair mist " Suggest" at bounding box center [343, 46] width 457 height 19
click at [240, 19] on input "amika hair mist" at bounding box center [321, 17] width 431 height 19
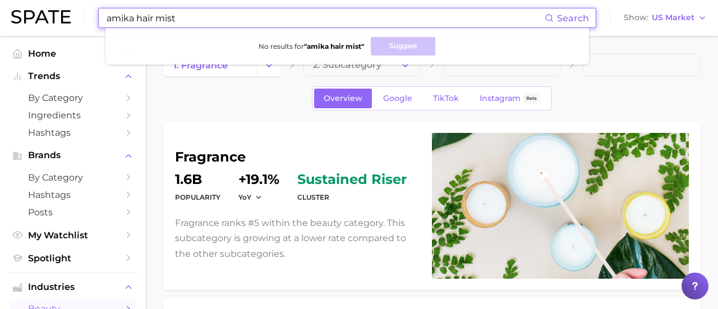
drag, startPoint x: 101, startPoint y: 8, endPoint x: 0, endPoint y: -4, distance: 101.9
click at [0, 0] on html "amika hair mist Search No results for " amika hair mist " Suggest Show US Marke…" at bounding box center [359, 154] width 718 height 309
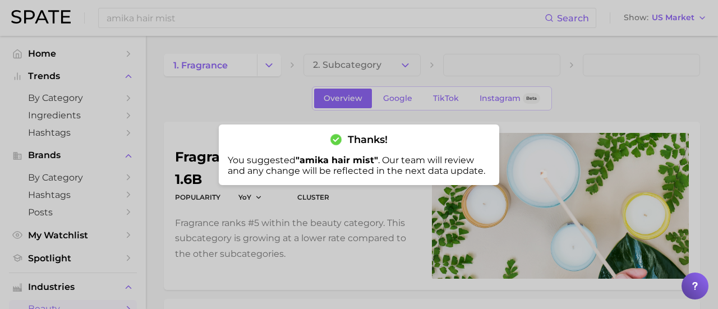
click at [254, 21] on div at bounding box center [359, 154] width 718 height 309
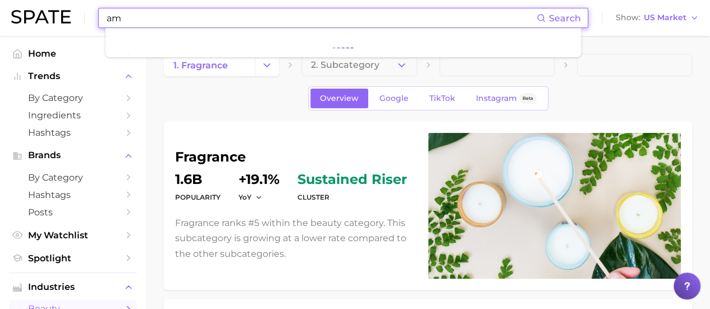
type input "a"
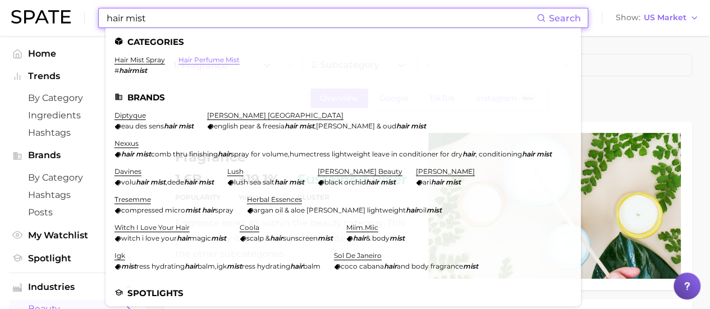
type input "hair mist"
click at [220, 62] on link "hair perfume mist" at bounding box center [208, 60] width 61 height 8
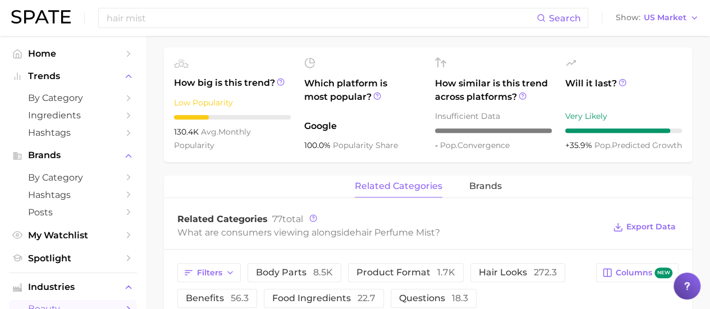
scroll to position [393, 0]
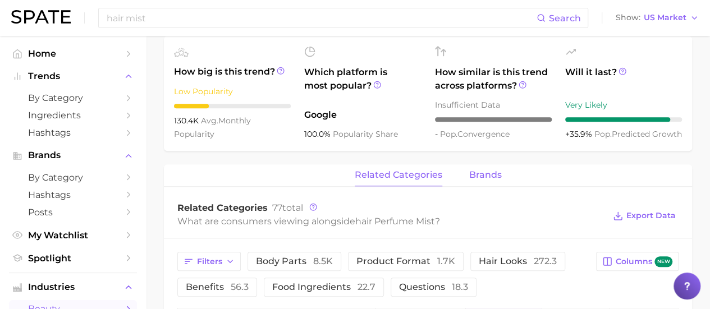
click at [493, 173] on span "brands" at bounding box center [485, 175] width 33 height 10
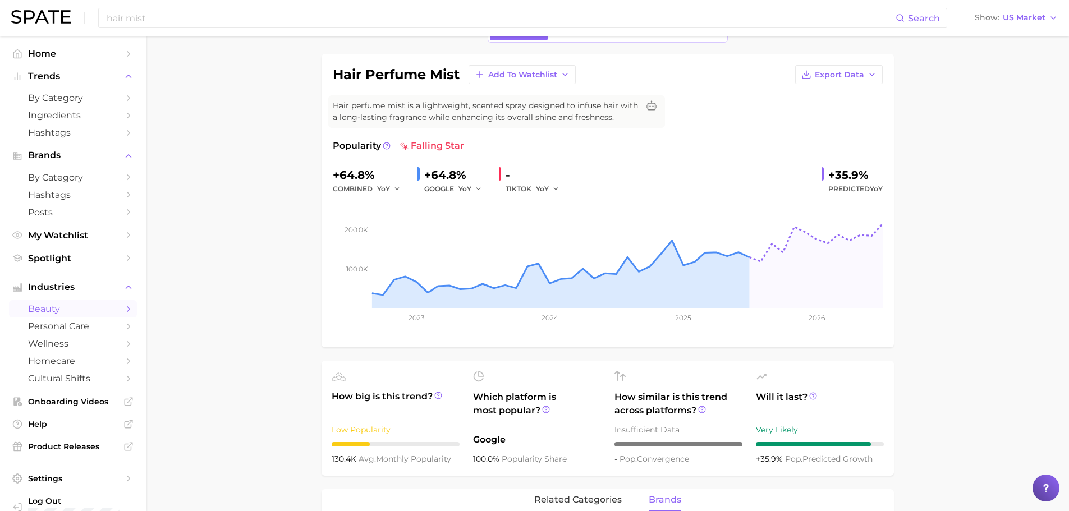
scroll to position [0, 0]
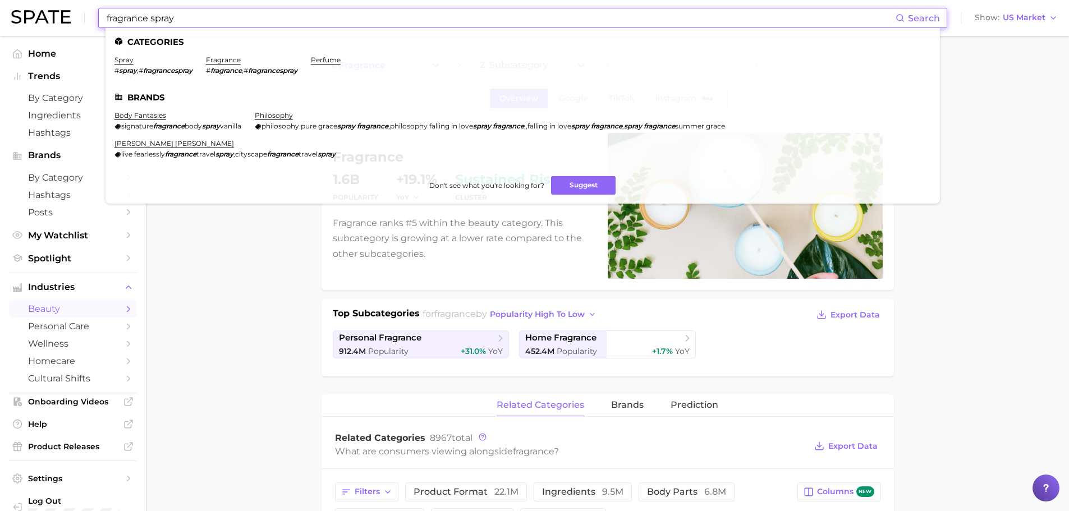
click at [180, 15] on input "fragrance spray" at bounding box center [501, 17] width 790 height 19
drag, startPoint x: 200, startPoint y: 19, endPoint x: 51, endPoint y: 9, distance: 149.6
click at [53, 13] on div "fragrance spray Search Categories spray # spray , # fragrancespray fragrance # …" at bounding box center [534, 18] width 1047 height 36
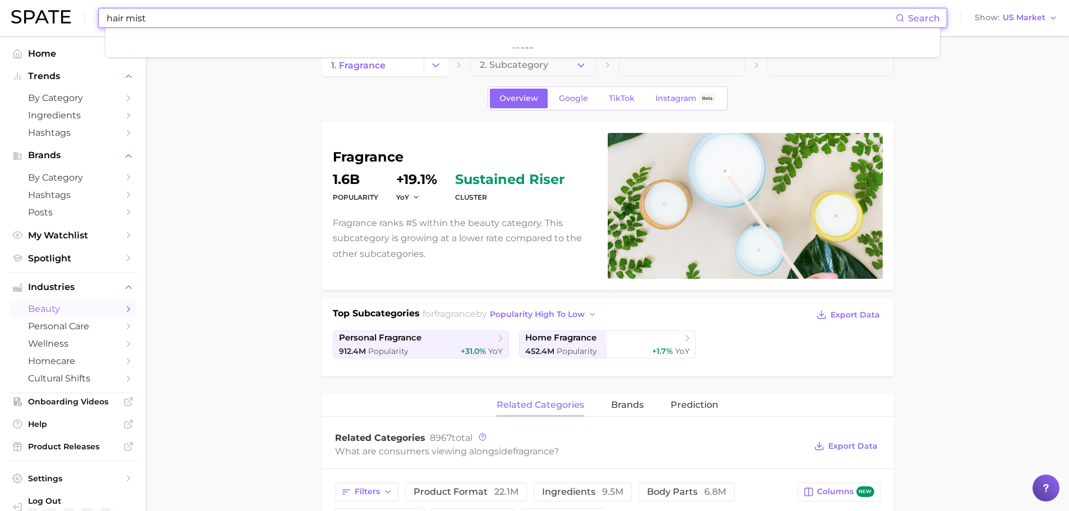
type input "hair mist"
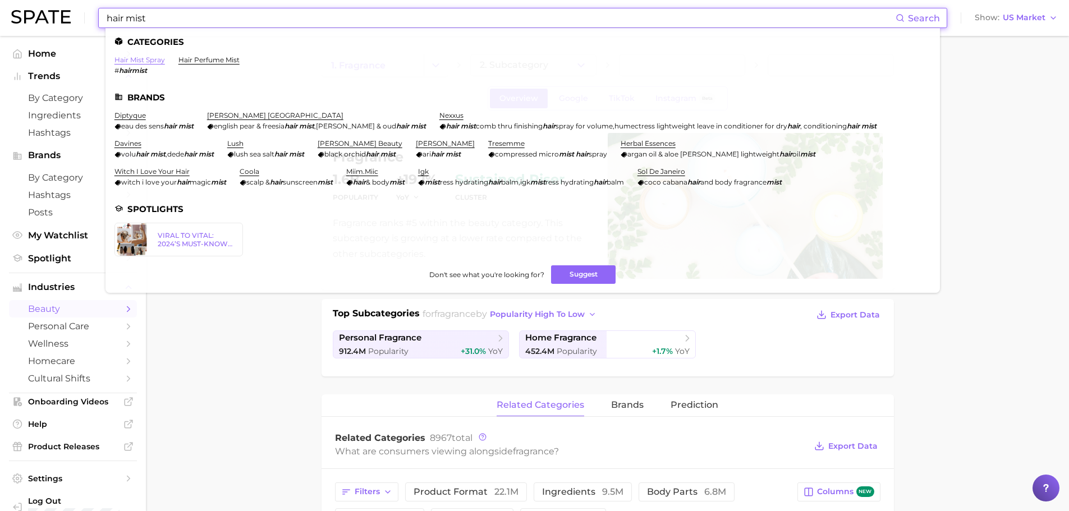
click at [149, 58] on link "hair mist spray" at bounding box center [140, 60] width 51 height 8
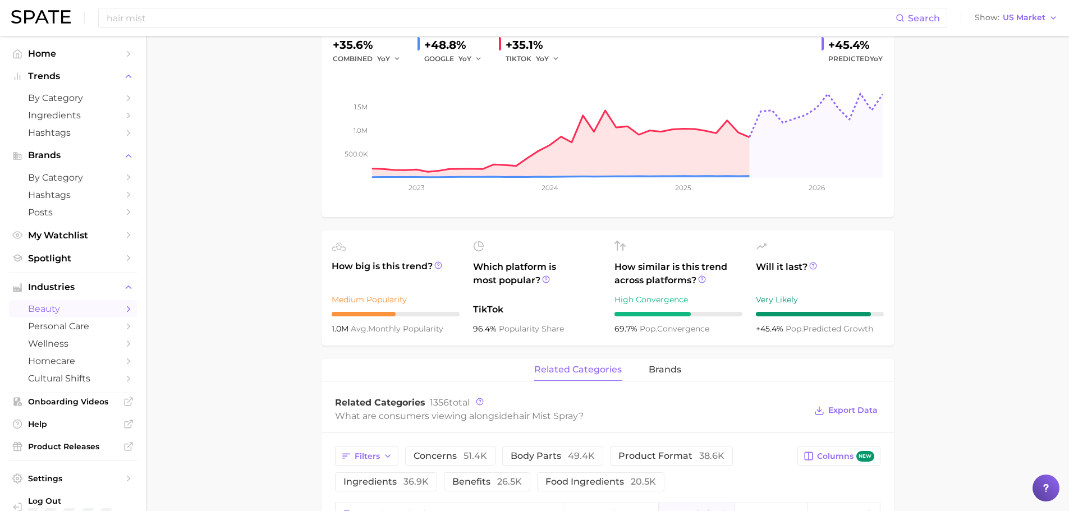
scroll to position [281, 0]
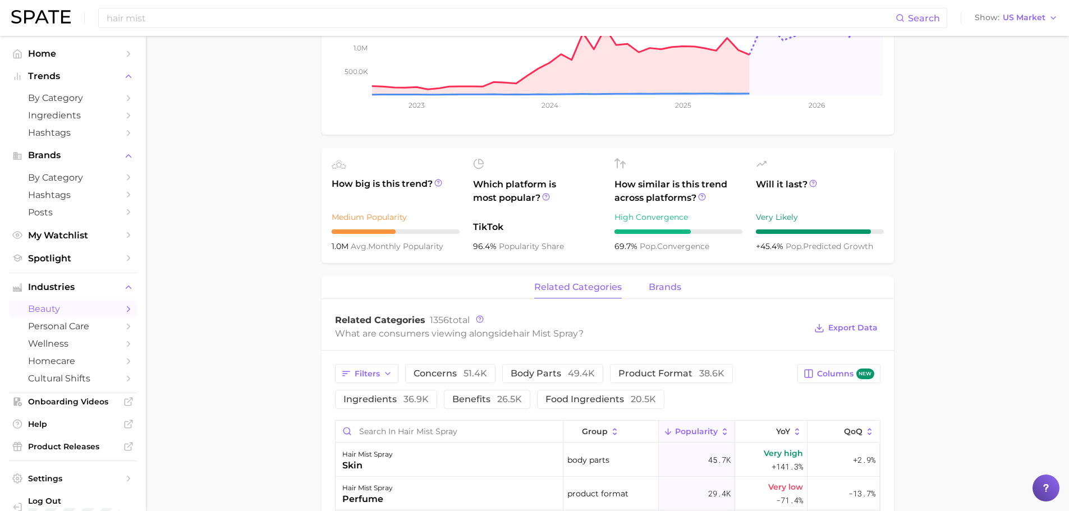
click at [668, 281] on button "brands" at bounding box center [665, 288] width 33 height 22
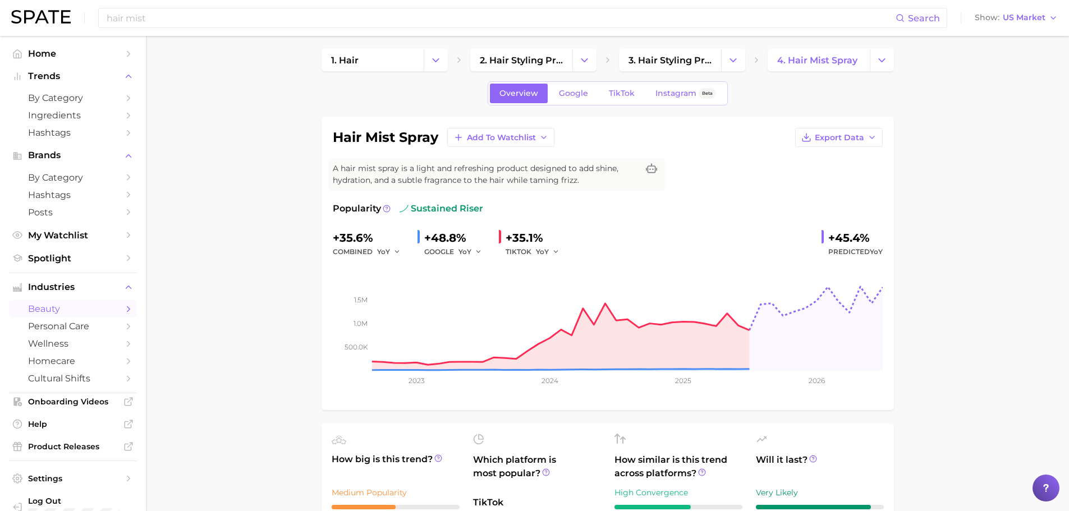
scroll to position [0, 0]
